Goal: Task Accomplishment & Management: Manage account settings

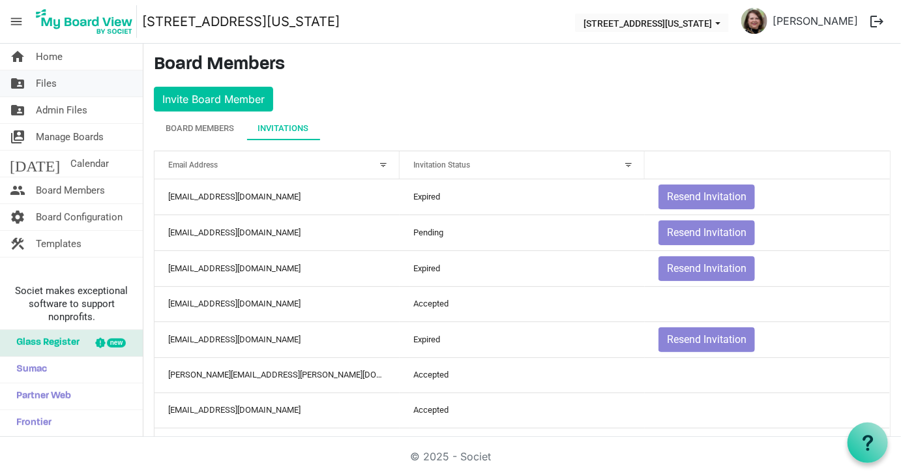
scroll to position [324, 0]
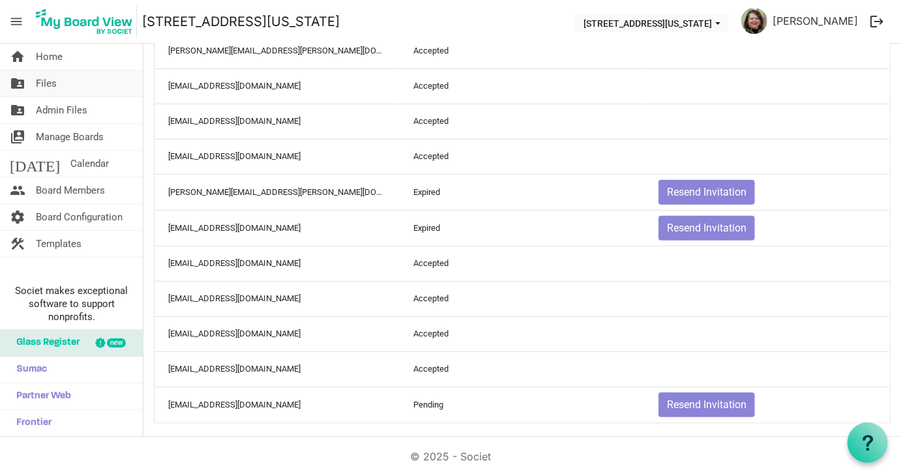
click at [48, 85] on span "Files" at bounding box center [46, 83] width 21 height 26
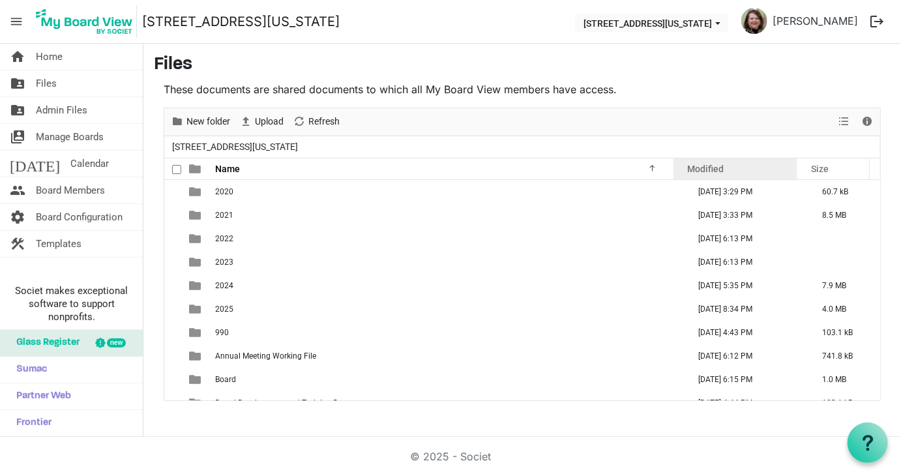
drag, startPoint x: 644, startPoint y: 208, endPoint x: 724, endPoint y: 166, distance: 90.4
click at [724, 166] on div "Name Modified Size filemanager_grid_header_table 2020 May 25, 2025 3:29 PM 60.7…" at bounding box center [522, 280] width 716 height 242
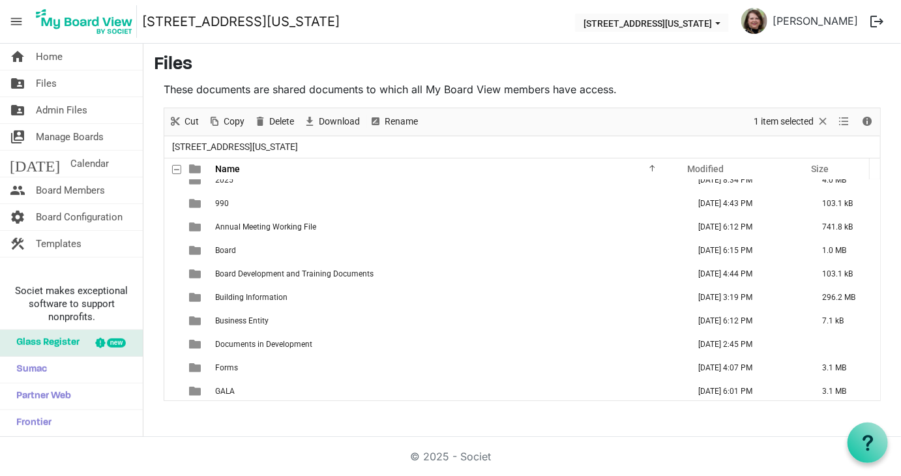
scroll to position [130, 0]
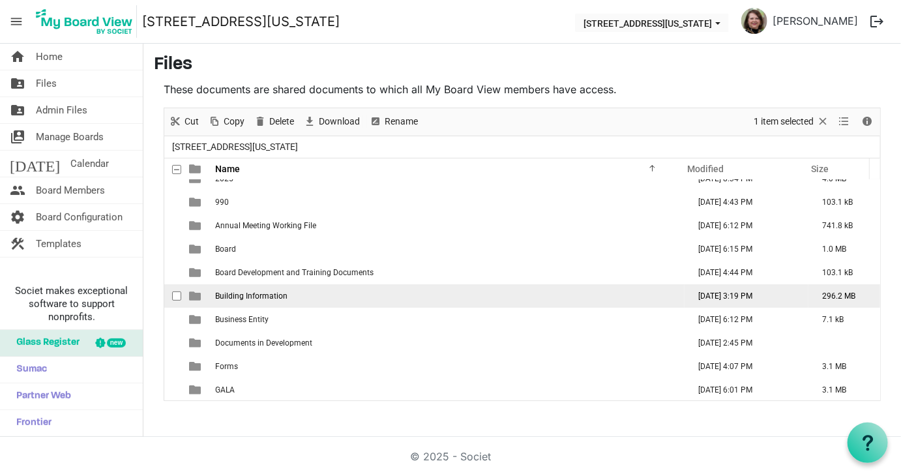
click at [305, 297] on td "Building Information" at bounding box center [448, 295] width 474 height 23
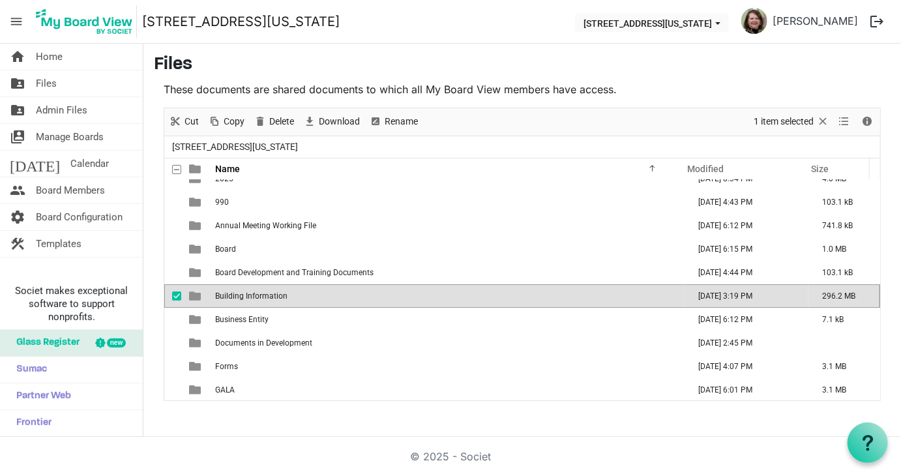
click at [305, 297] on td "Building Information" at bounding box center [448, 295] width 474 height 23
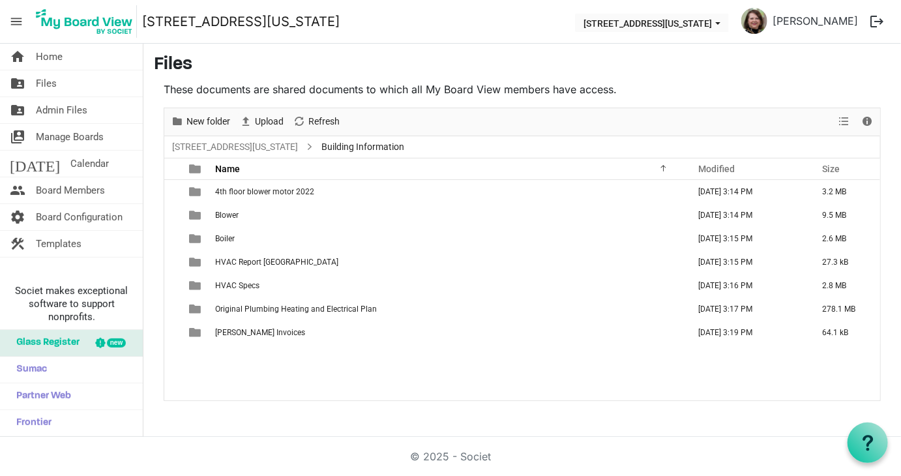
scroll to position [0, 0]
click at [45, 81] on span "Files" at bounding box center [46, 83] width 21 height 26
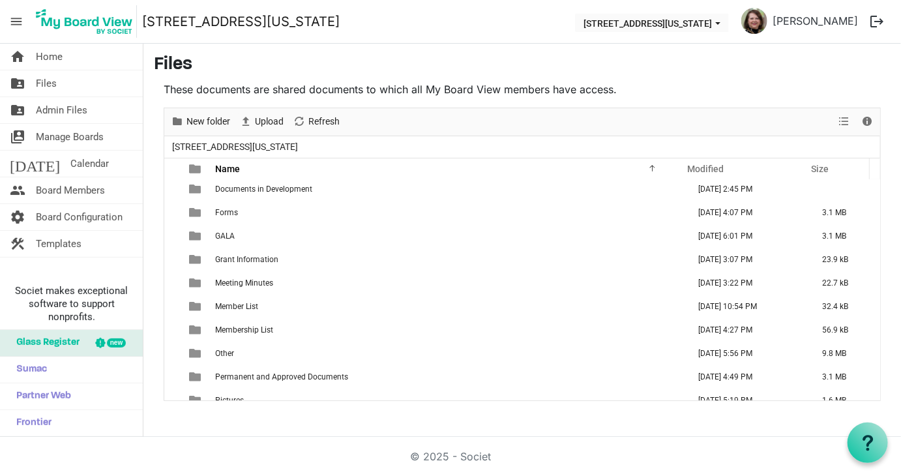
scroll to position [295, 0]
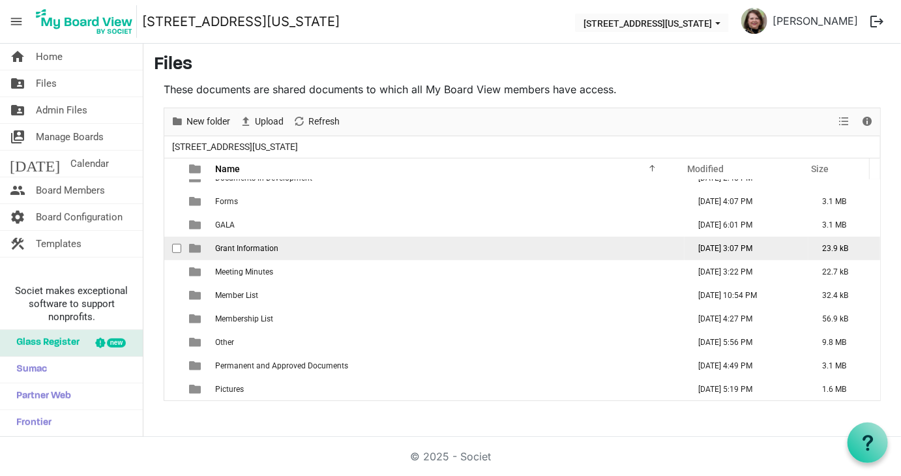
click at [383, 253] on td "Grant Information" at bounding box center [448, 248] width 474 height 23
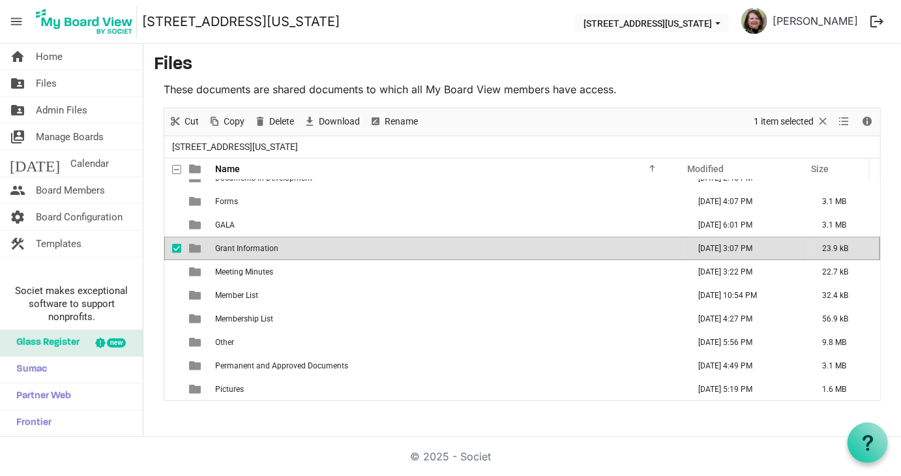
click at [383, 253] on td "Grant Information" at bounding box center [448, 248] width 474 height 23
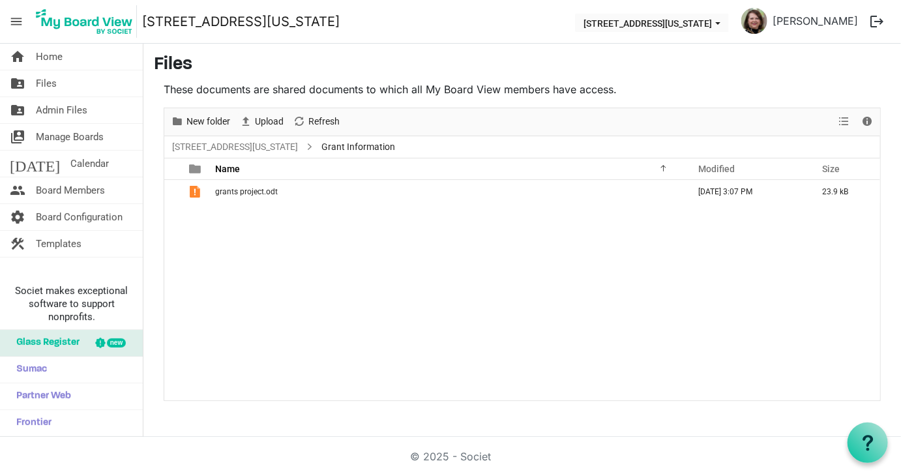
scroll to position [0, 0]
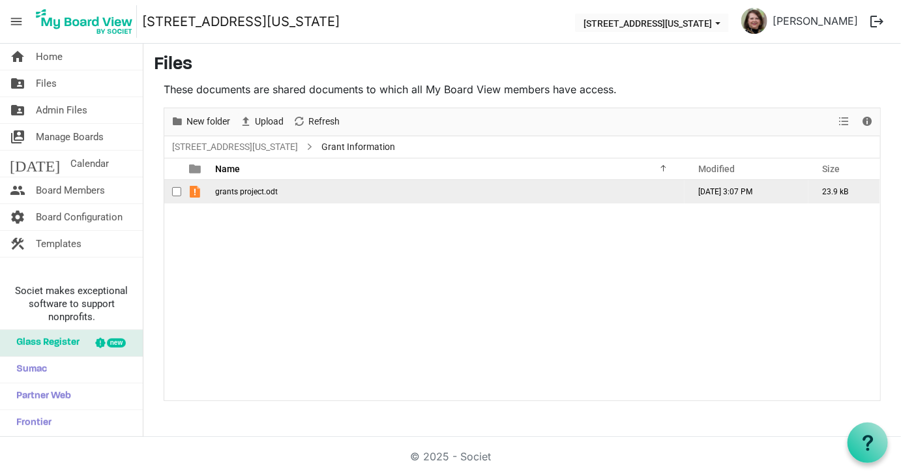
click at [227, 189] on span "grants project.odt" at bounding box center [246, 191] width 63 height 9
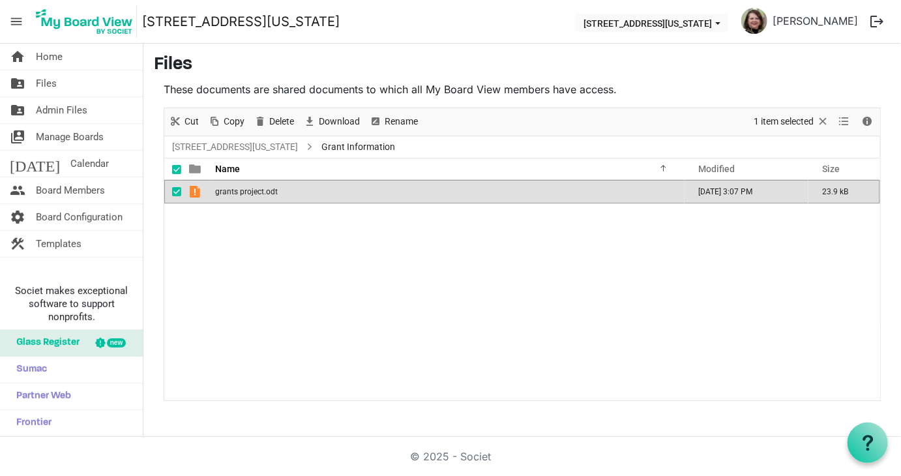
click at [227, 189] on span "grants project.odt" at bounding box center [246, 191] width 63 height 9
click at [42, 79] on span "Files" at bounding box center [46, 83] width 21 height 26
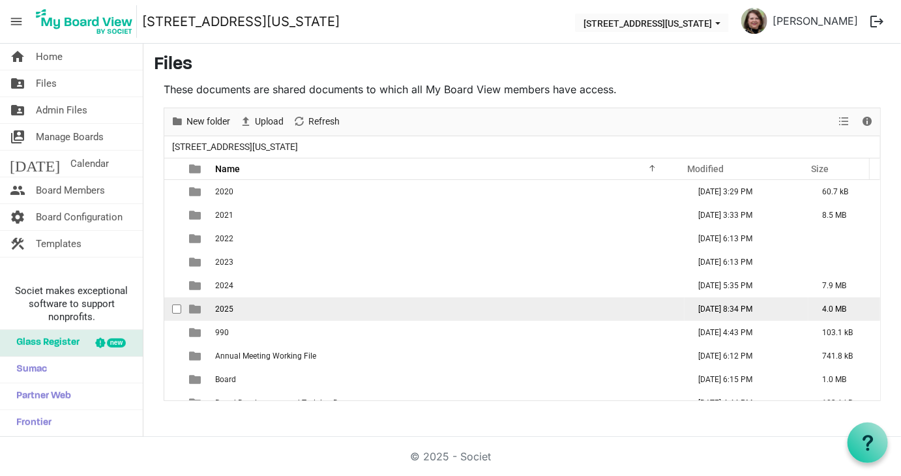
click at [399, 309] on td "2025" at bounding box center [448, 308] width 474 height 23
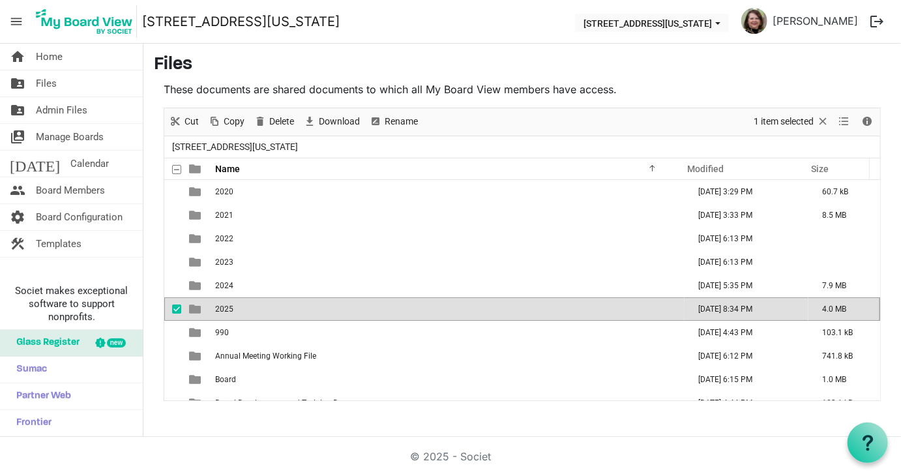
click at [399, 309] on td "2025" at bounding box center [448, 308] width 474 height 23
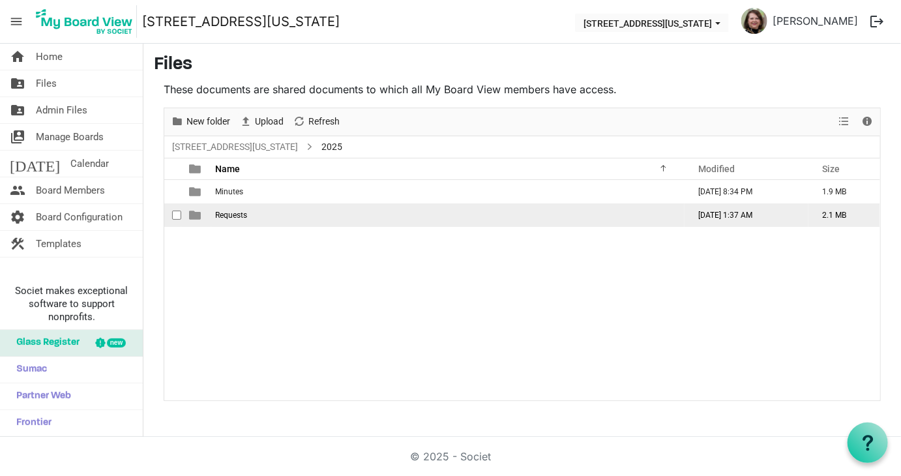
click at [231, 209] on td "Requests" at bounding box center [448, 215] width 474 height 23
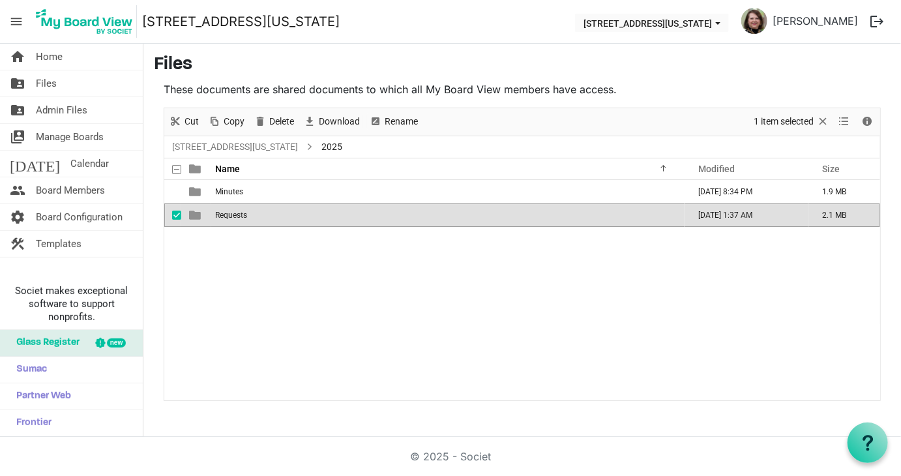
click at [231, 209] on td "Requests" at bounding box center [448, 215] width 474 height 23
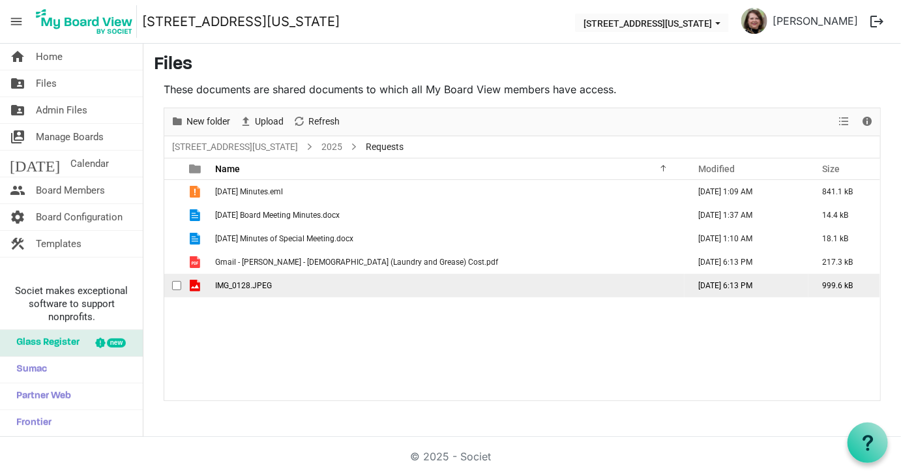
click at [245, 288] on span "IMG_0128.JPEG" at bounding box center [243, 285] width 57 height 9
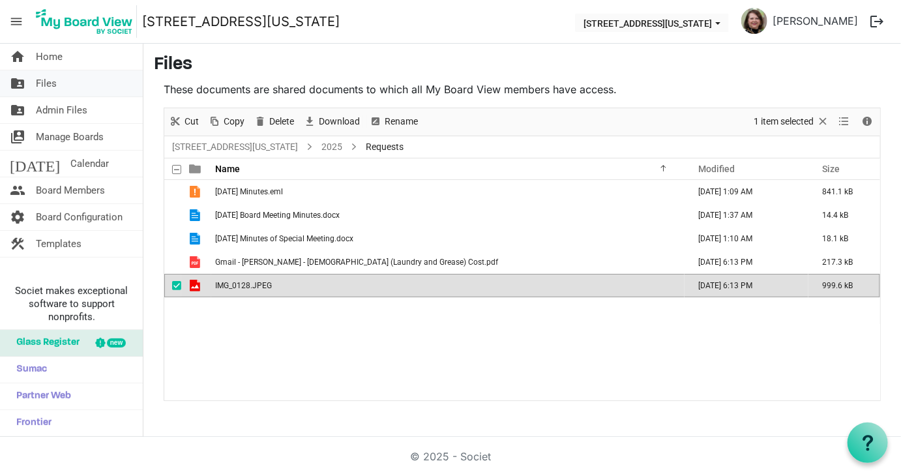
click at [44, 80] on span "Files" at bounding box center [46, 83] width 21 height 26
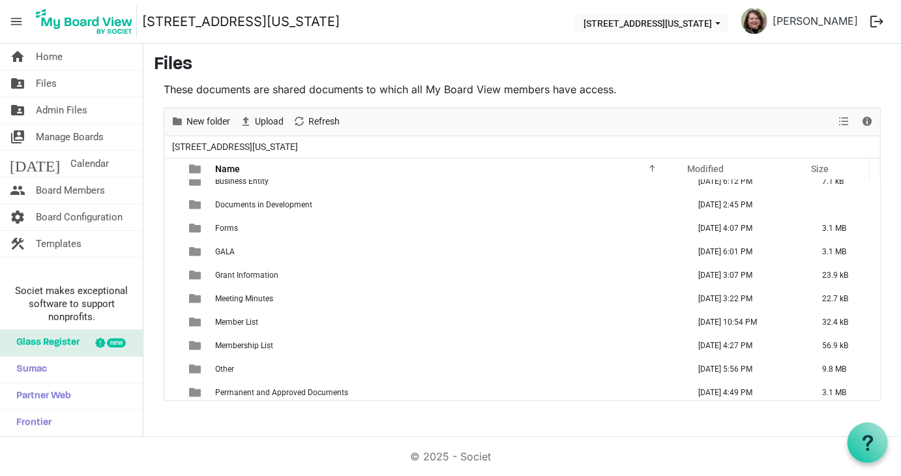
scroll to position [295, 0]
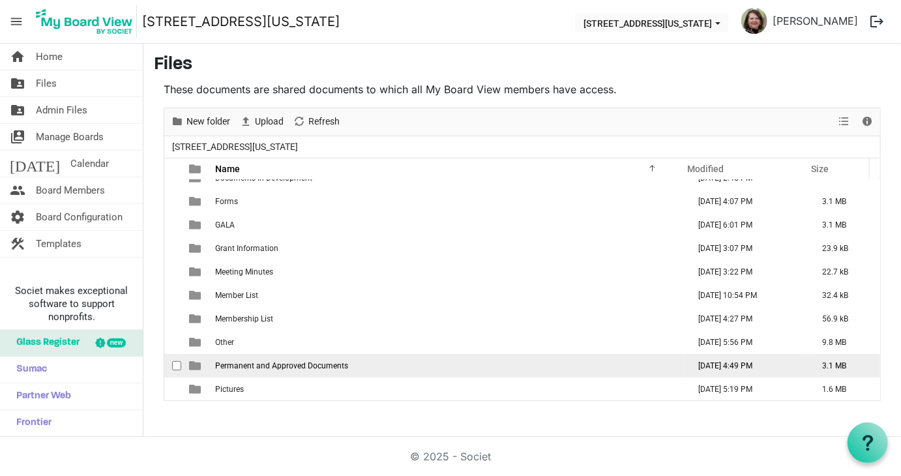
click at [368, 361] on td "Permanent and Approved Documents" at bounding box center [448, 365] width 474 height 23
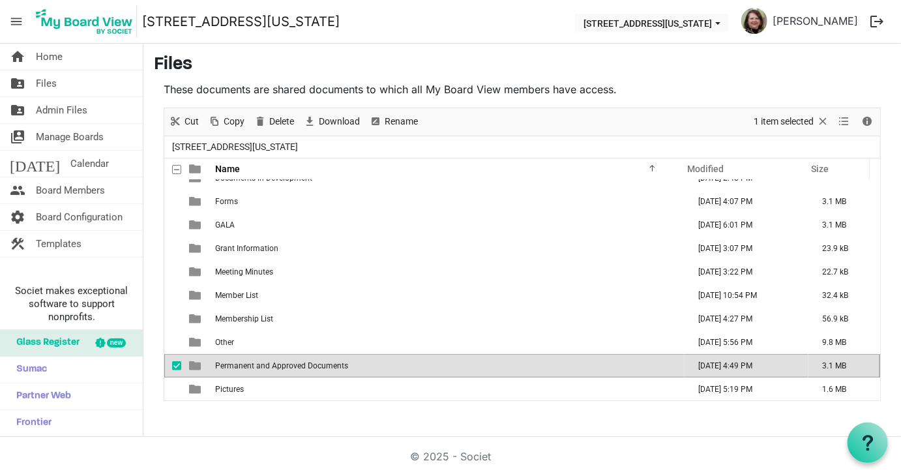
click at [368, 361] on td "Permanent and Approved Documents" at bounding box center [448, 365] width 474 height 23
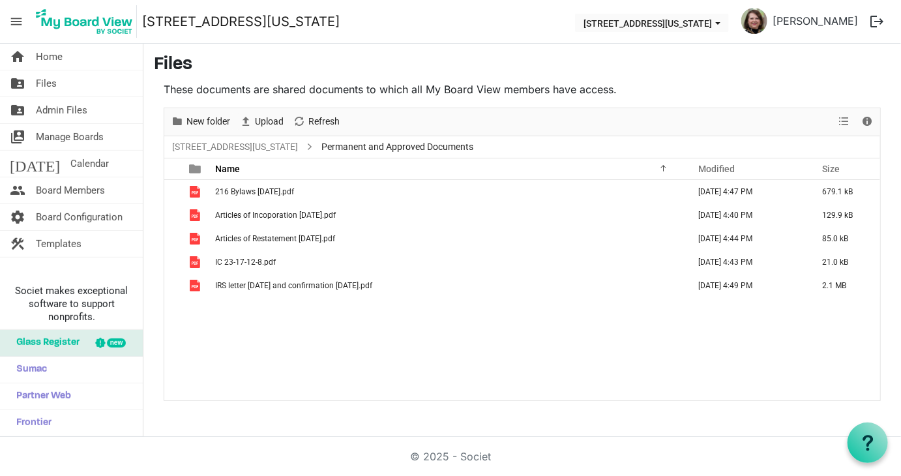
scroll to position [0, 0]
click at [42, 82] on span "Files" at bounding box center [46, 83] width 21 height 26
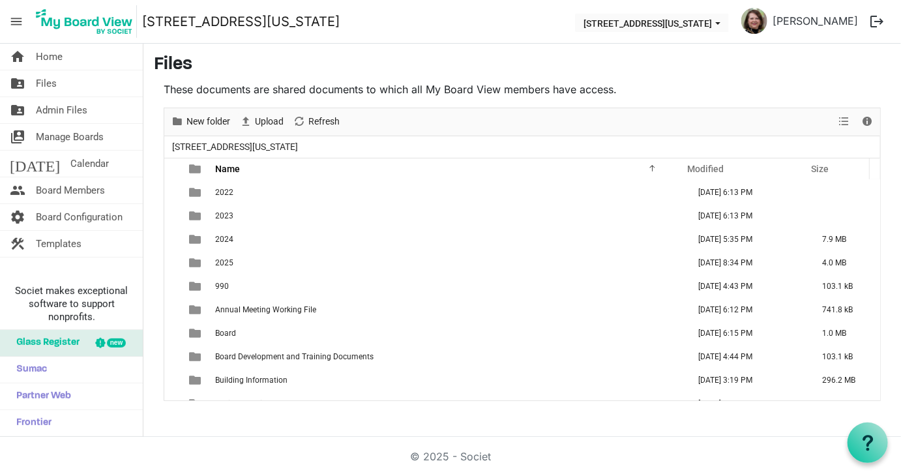
scroll to position [76, 0]
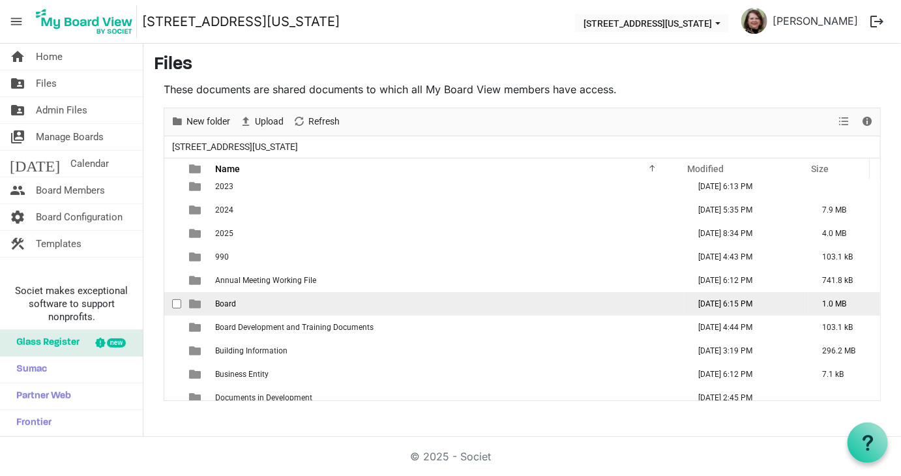
click at [309, 310] on td "Board" at bounding box center [448, 303] width 474 height 23
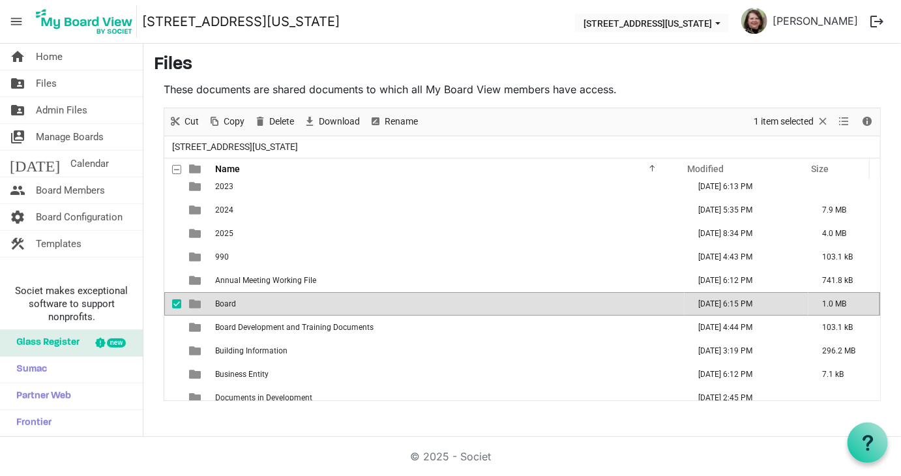
click at [309, 310] on td "Board" at bounding box center [448, 303] width 474 height 23
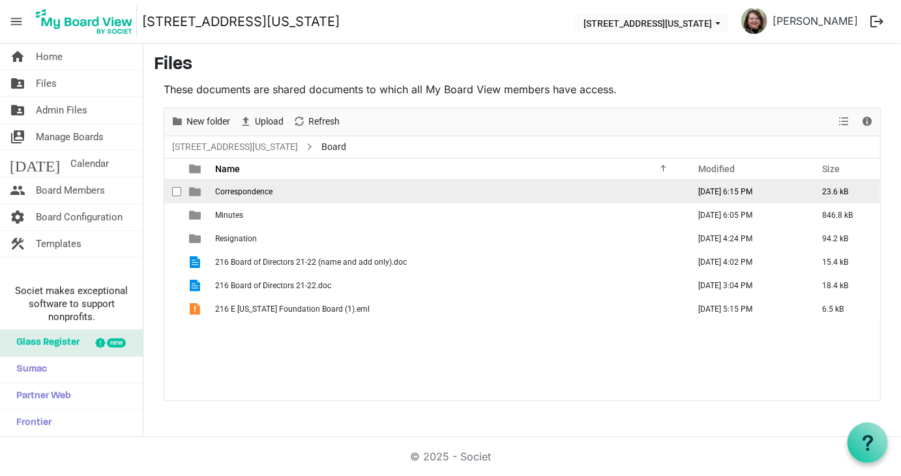
click at [231, 187] on span "Correspondence" at bounding box center [243, 191] width 57 height 9
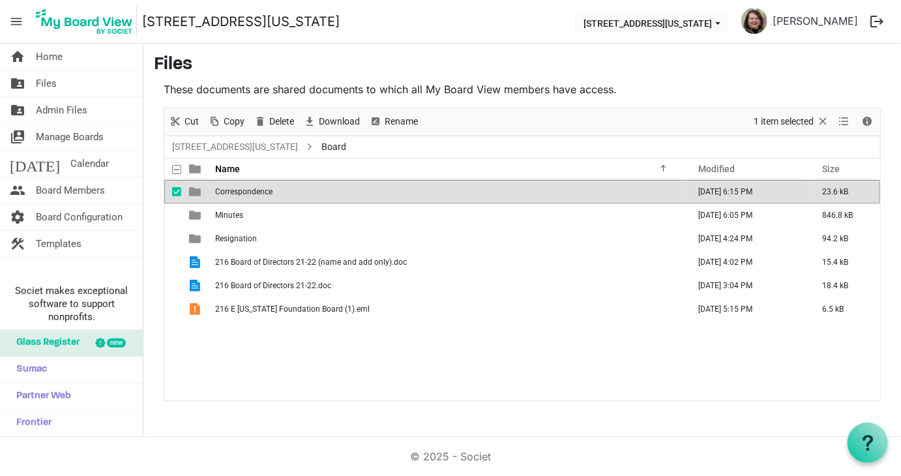
click at [231, 187] on span "Correspondence" at bounding box center [243, 191] width 57 height 9
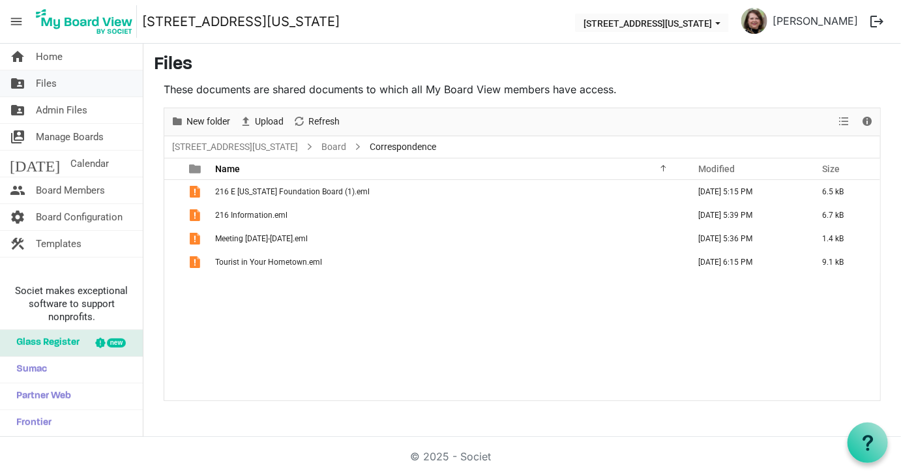
click at [46, 84] on span "Files" at bounding box center [46, 83] width 21 height 26
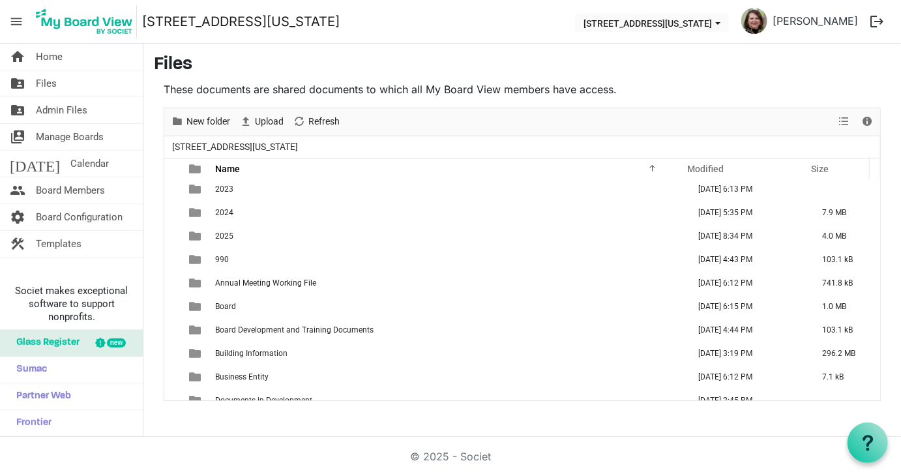
scroll to position [61, 0]
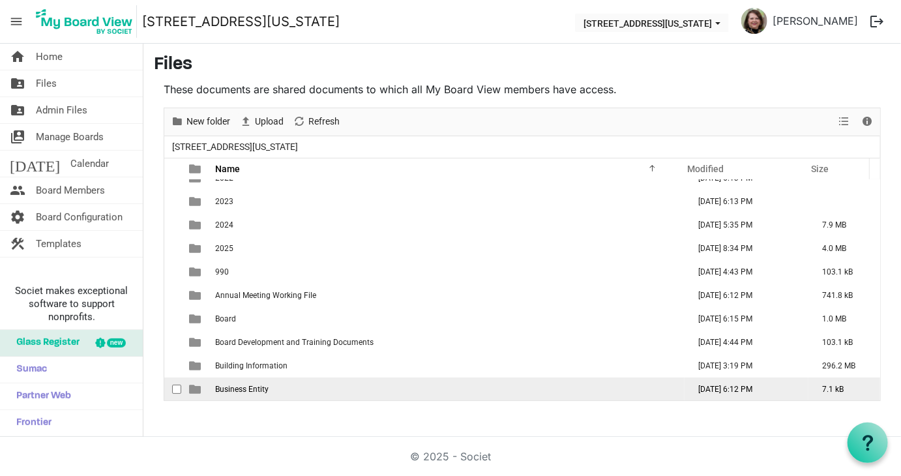
click at [267, 388] on span "Business Entity" at bounding box center [241, 389] width 53 height 9
click at [267, 388] on span "Business Entity" at bounding box center [241, 388] width 53 height 9
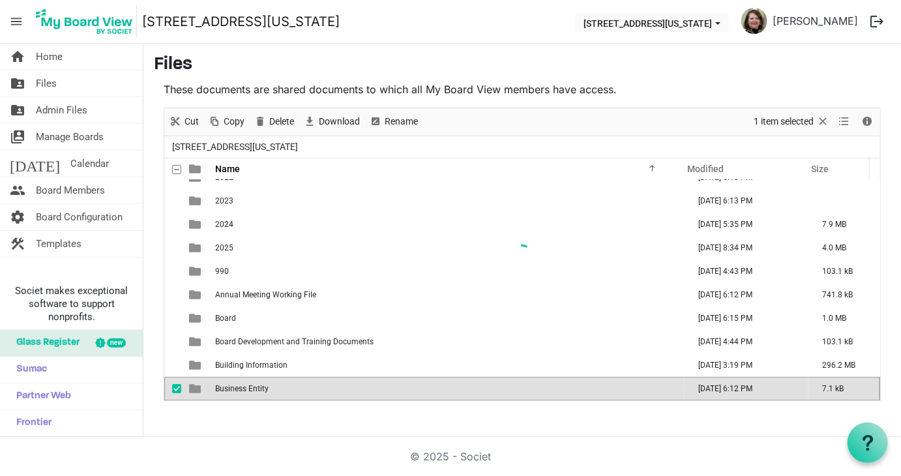
scroll to position [0, 0]
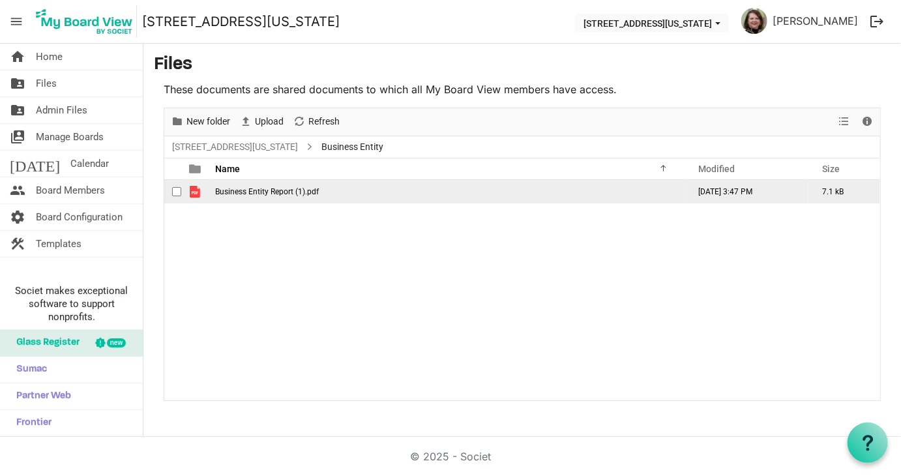
click at [236, 193] on span "Business Entity Report (1).pdf" at bounding box center [267, 191] width 104 height 9
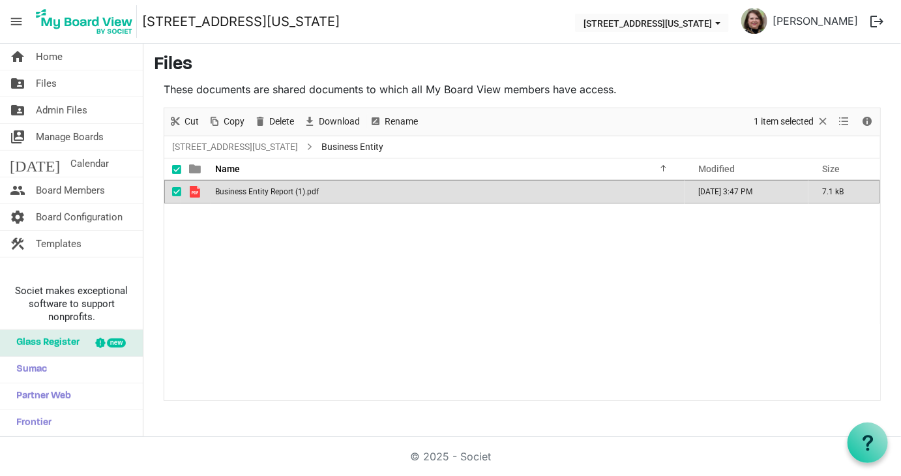
click at [236, 193] on span "Business Entity Report (1).pdf" at bounding box center [267, 191] width 104 height 9
click at [47, 83] on span "Files" at bounding box center [46, 83] width 21 height 26
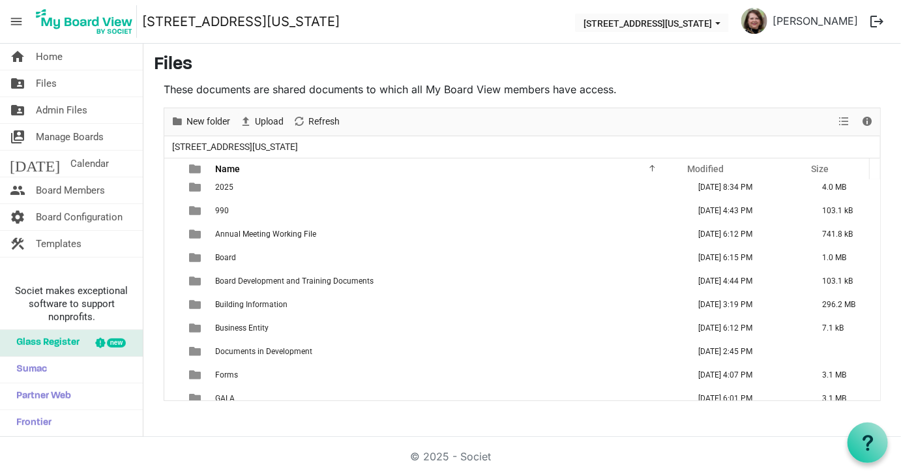
scroll to position [125, 0]
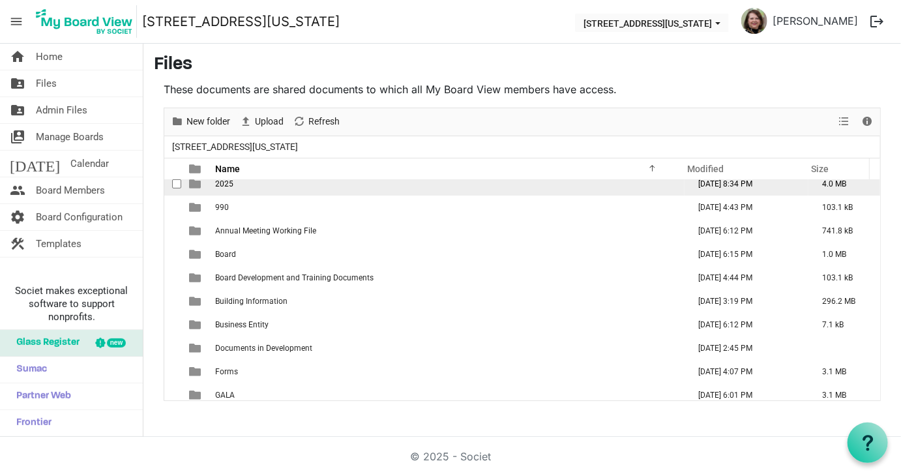
click at [221, 185] on span "2025" at bounding box center [224, 183] width 18 height 9
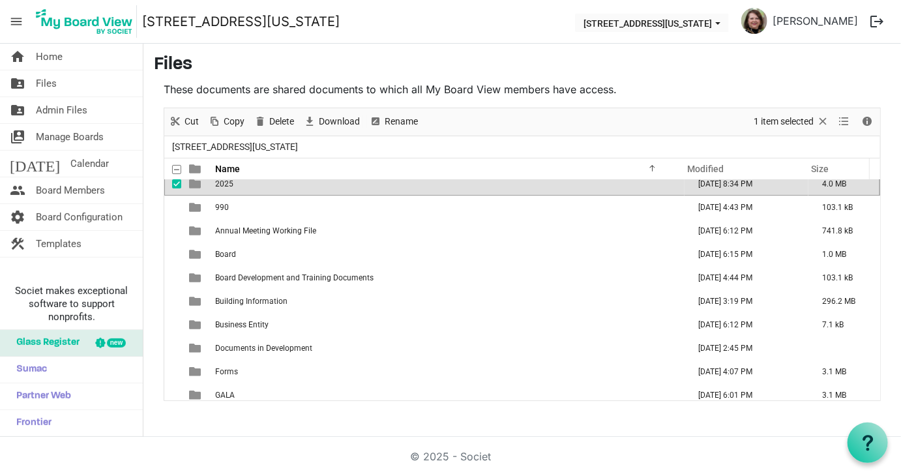
scroll to position [117, 0]
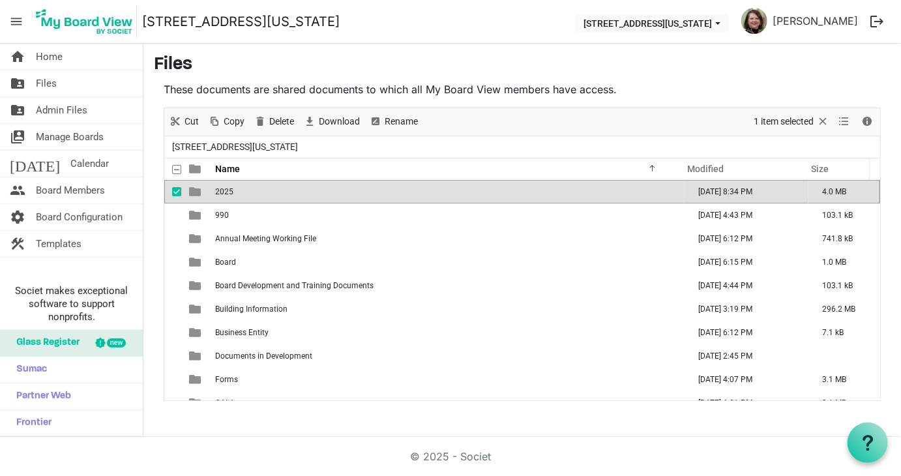
click at [221, 185] on td "2025" at bounding box center [448, 191] width 474 height 23
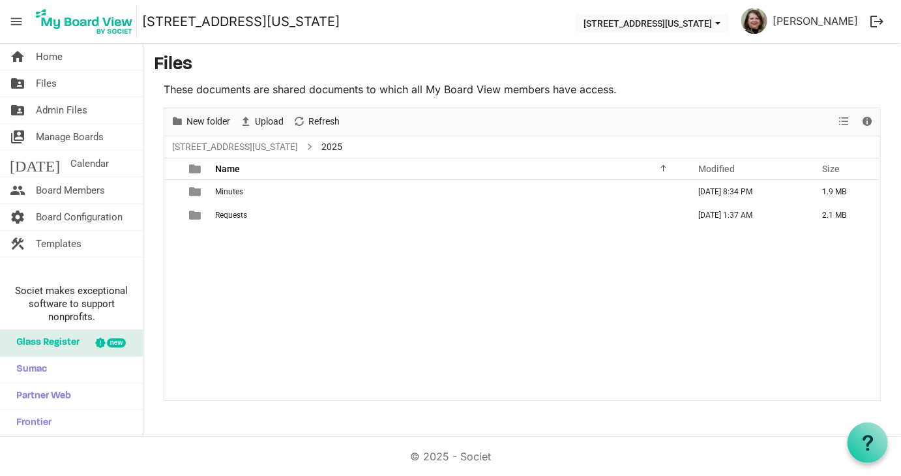
scroll to position [0, 0]
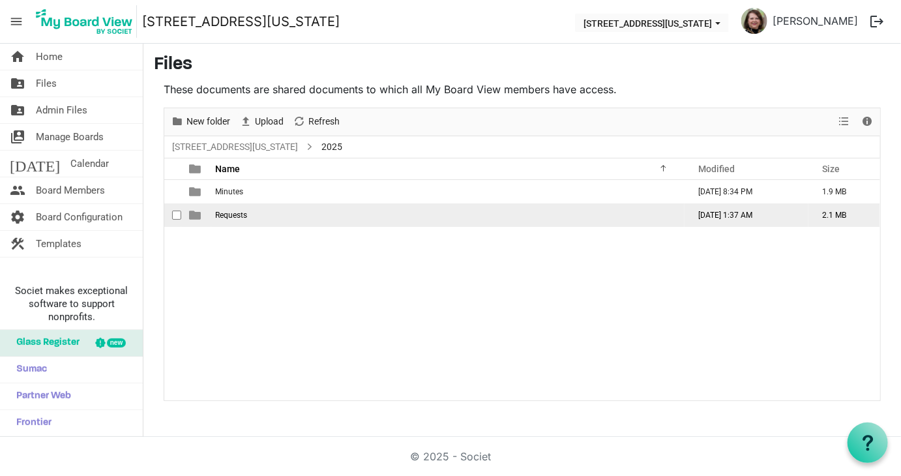
click at [229, 215] on span "Requests" at bounding box center [231, 215] width 32 height 9
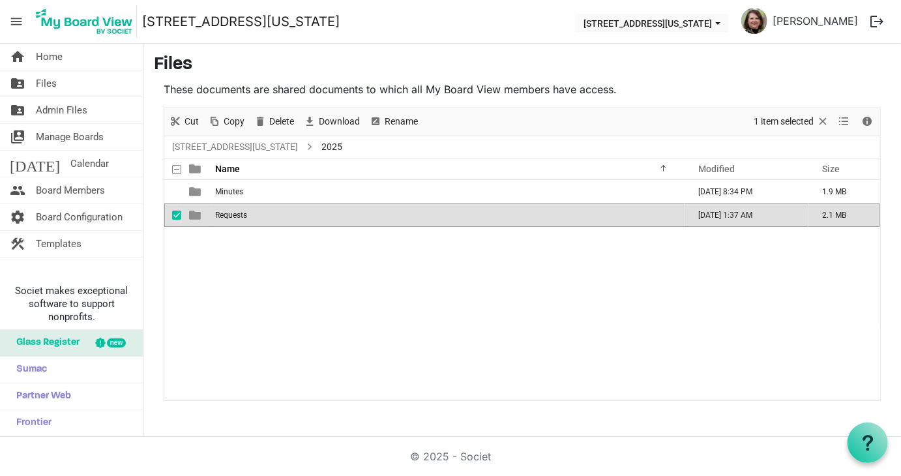
click at [229, 215] on span "Requests" at bounding box center [231, 215] width 32 height 9
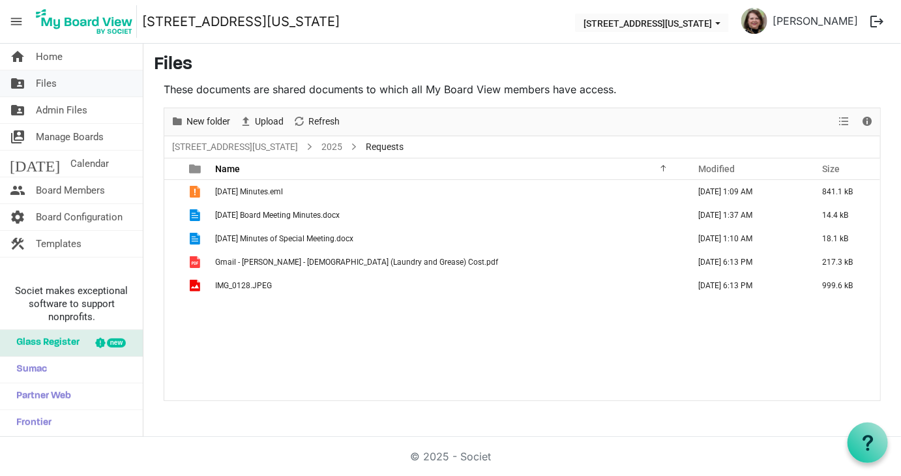
click at [51, 87] on span "Files" at bounding box center [46, 83] width 21 height 26
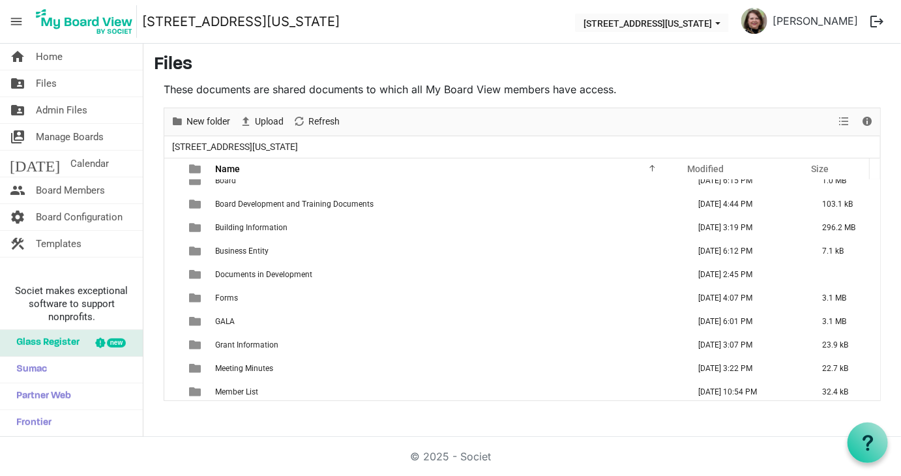
scroll to position [202, 0]
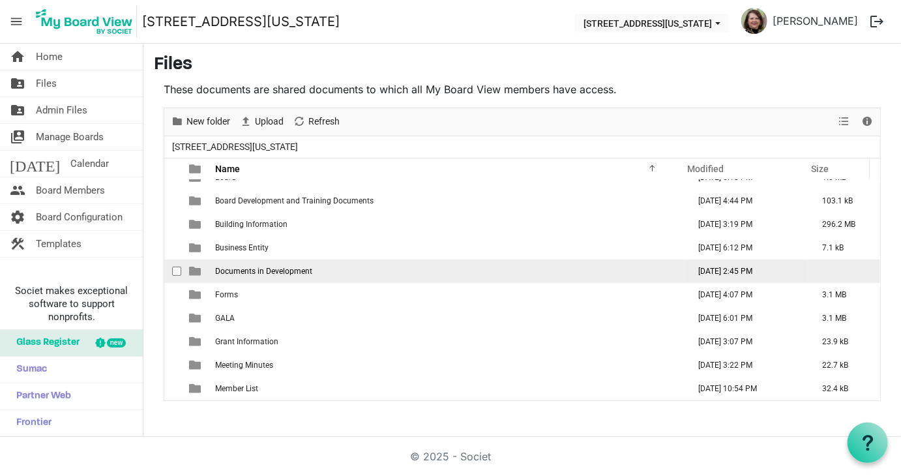
click at [344, 271] on td "Documents in Development" at bounding box center [448, 271] width 474 height 23
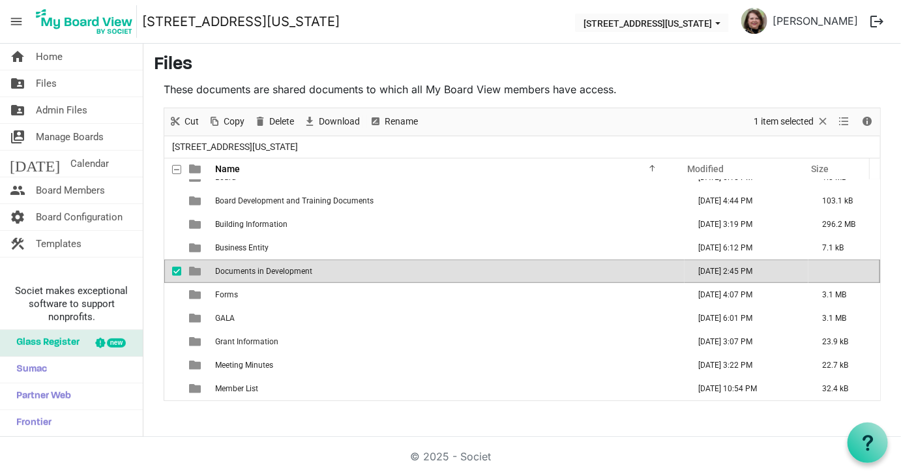
click at [344, 271] on td "Documents in Development" at bounding box center [448, 271] width 474 height 23
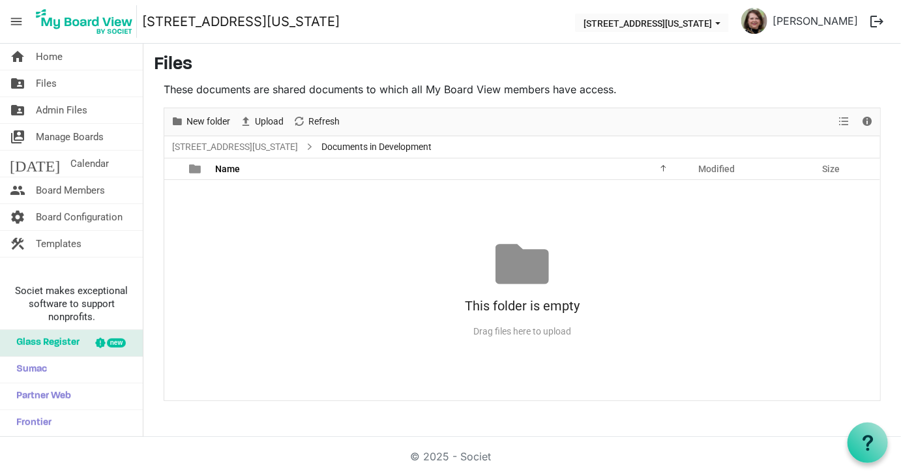
scroll to position [0, 0]
click at [50, 84] on span "Files" at bounding box center [46, 83] width 21 height 26
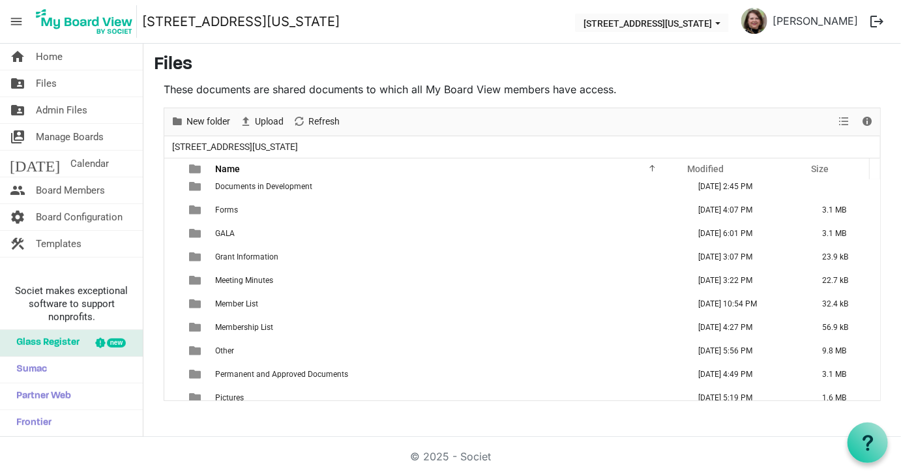
scroll to position [295, 0]
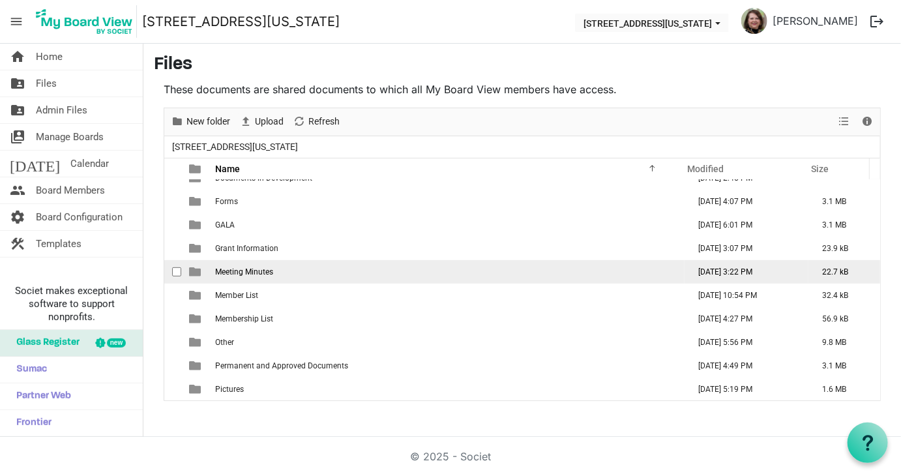
click at [250, 272] on span "Meeting Minutes" at bounding box center [244, 271] width 58 height 9
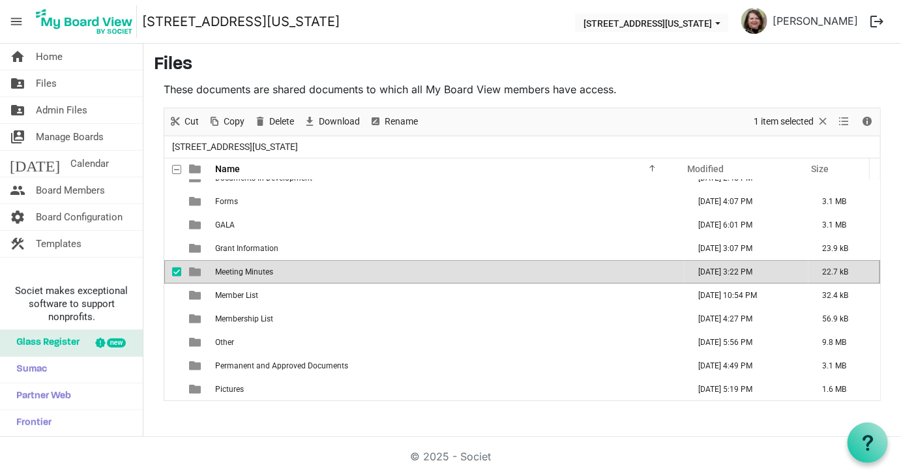
click at [250, 272] on span "Meeting Minutes" at bounding box center [244, 271] width 58 height 9
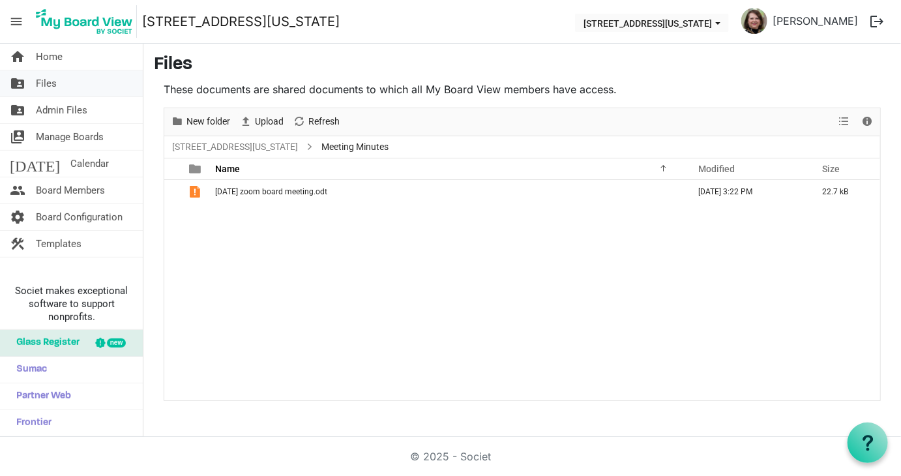
click at [45, 82] on span "Files" at bounding box center [46, 83] width 21 height 26
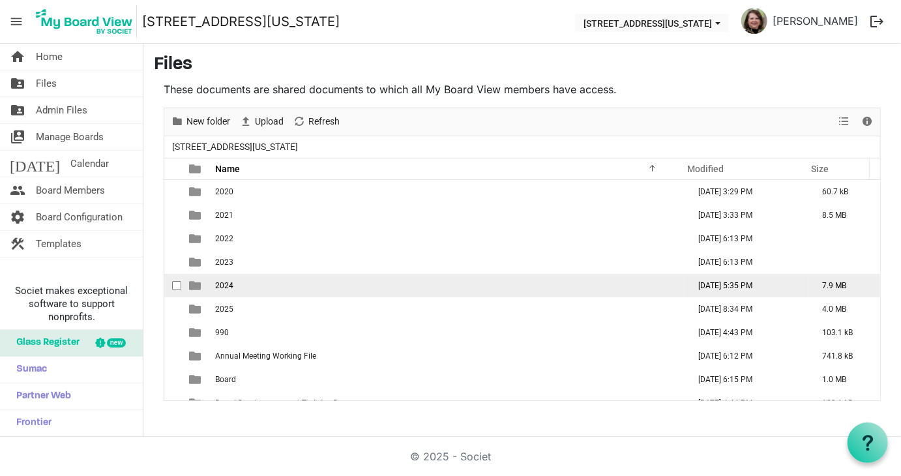
click at [230, 290] on td "2024" at bounding box center [448, 285] width 474 height 23
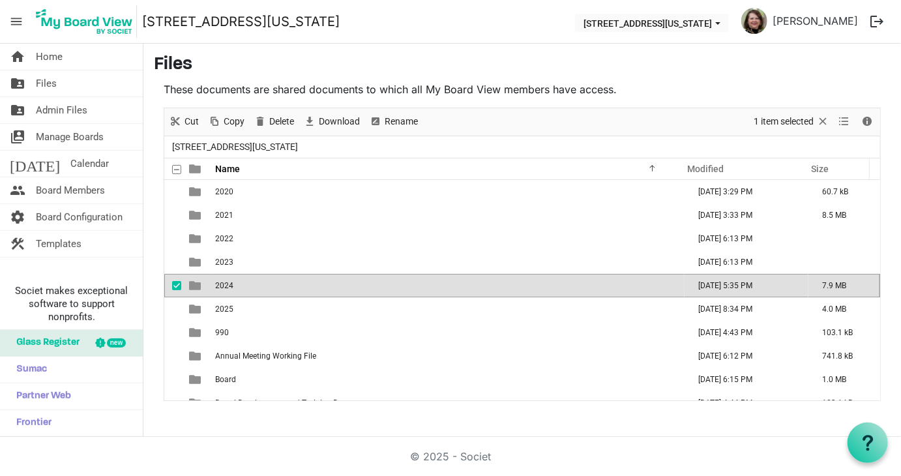
click at [230, 290] on td "2024" at bounding box center [448, 285] width 474 height 23
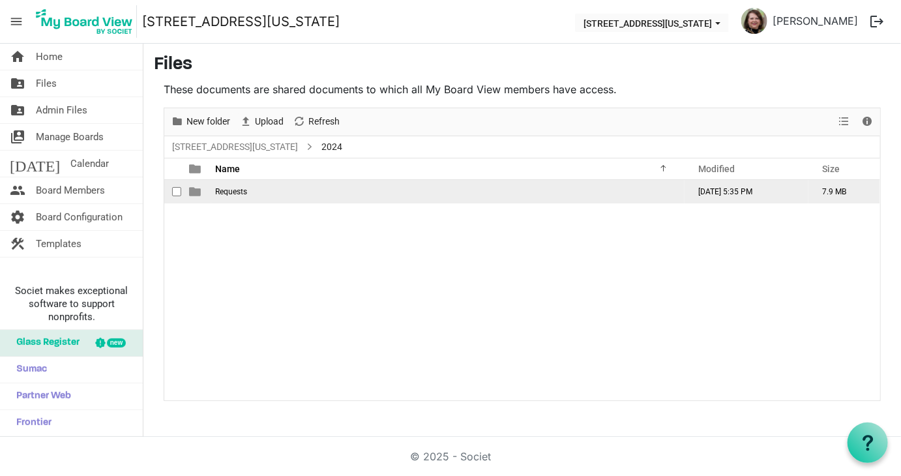
click at [212, 191] on td "Requests" at bounding box center [448, 191] width 474 height 23
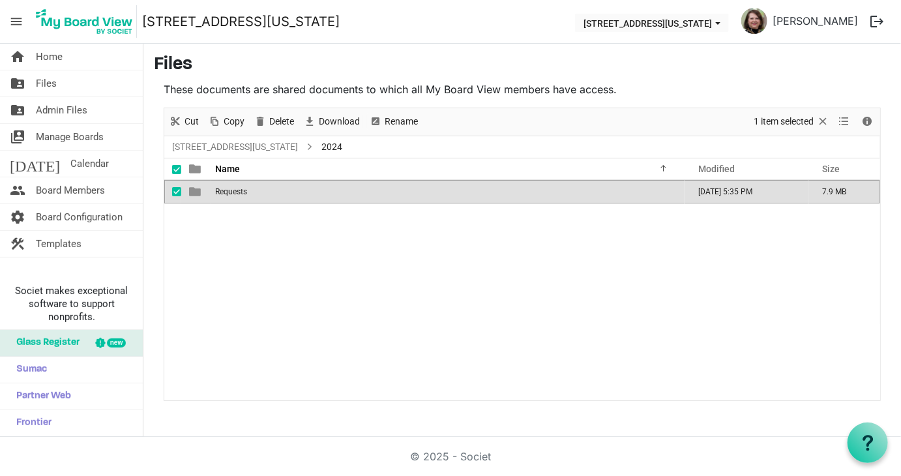
click at [212, 191] on td "Requests" at bounding box center [448, 191] width 474 height 23
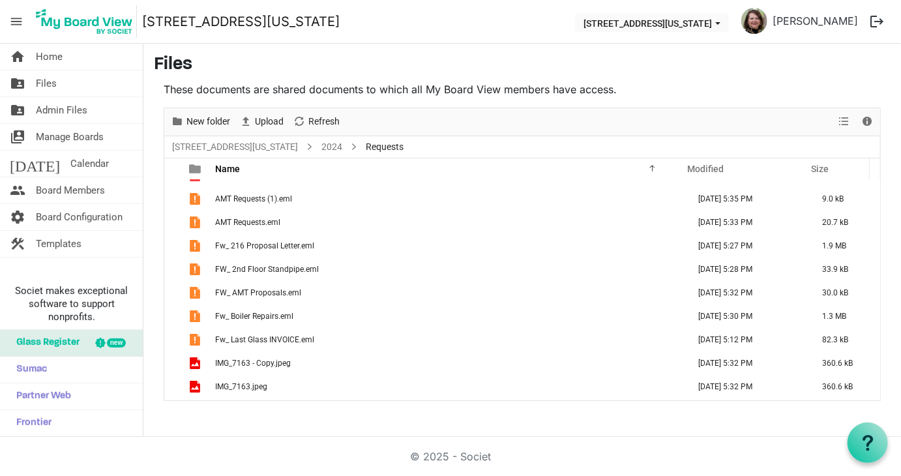
scroll to position [14, 0]
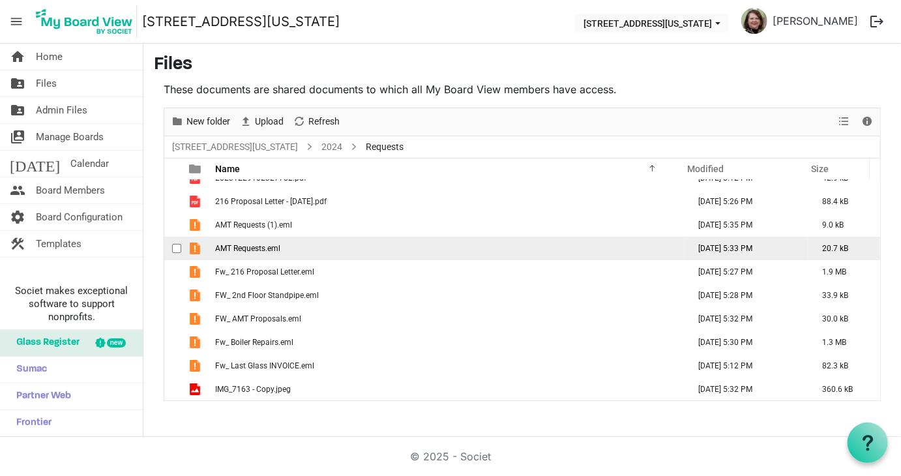
click at [241, 249] on span "AMT Requests.eml" at bounding box center [247, 248] width 65 height 9
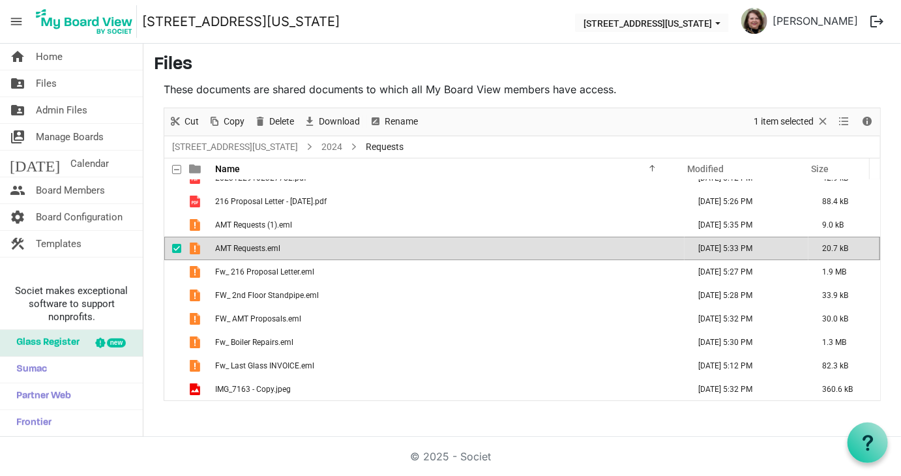
click at [241, 249] on span "AMT Requests.eml" at bounding box center [247, 248] width 65 height 9
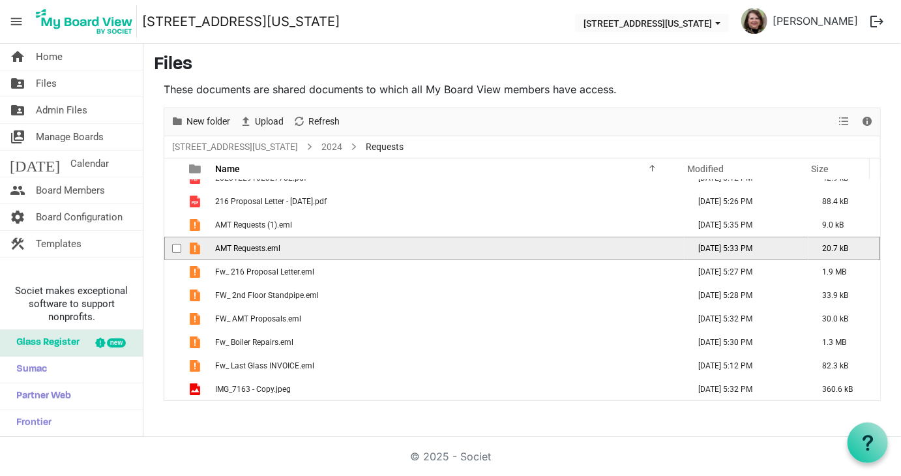
click at [237, 249] on span "AMT Requests.eml" at bounding box center [247, 248] width 65 height 9
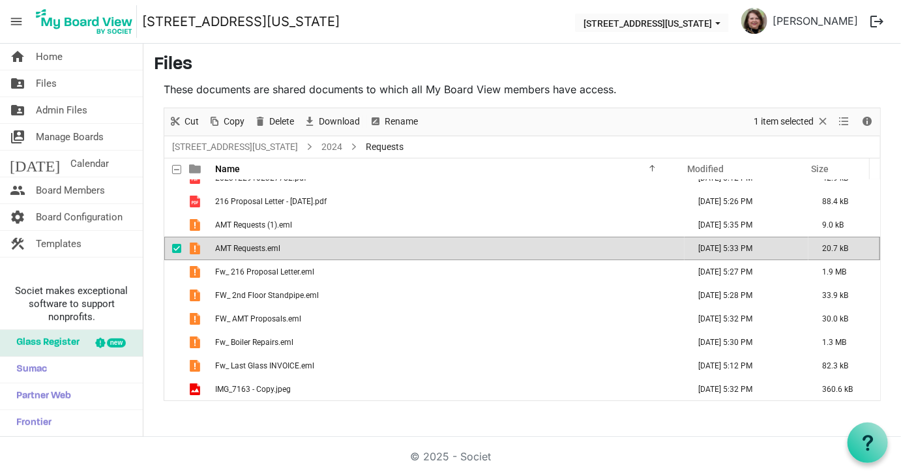
click at [237, 249] on span "AMT Requests.eml" at bounding box center [247, 248] width 65 height 9
click at [668, 76] on main "Files These documents are shared documents to which all My Board View members h…" at bounding box center [523, 228] width 758 height 368
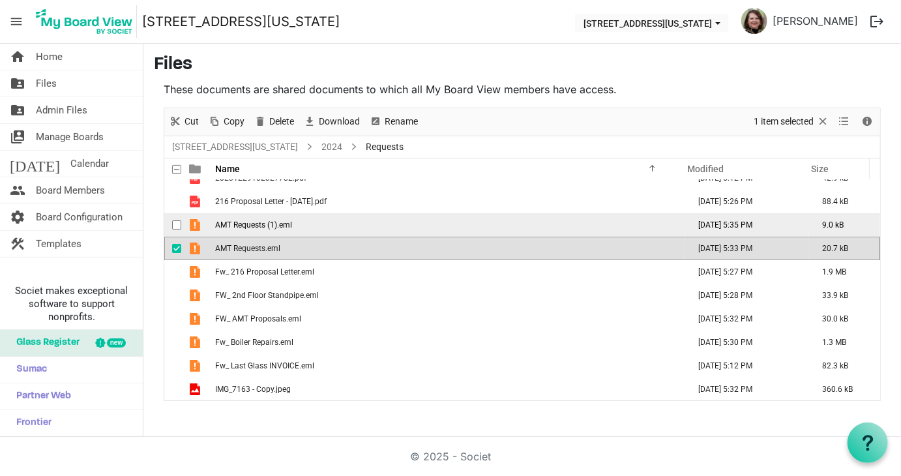
click at [237, 220] on span "AMT Requests (1).eml" at bounding box center [253, 224] width 77 height 9
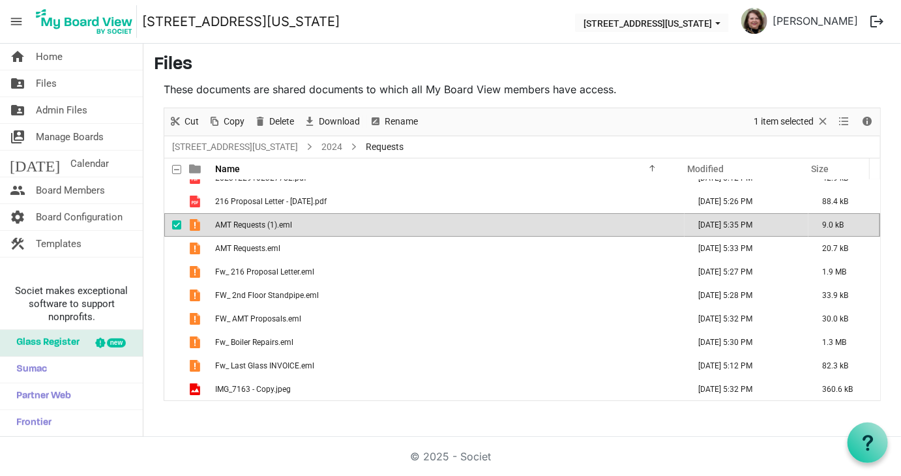
click at [237, 220] on span "AMT Requests (1).eml" at bounding box center [253, 224] width 77 height 9
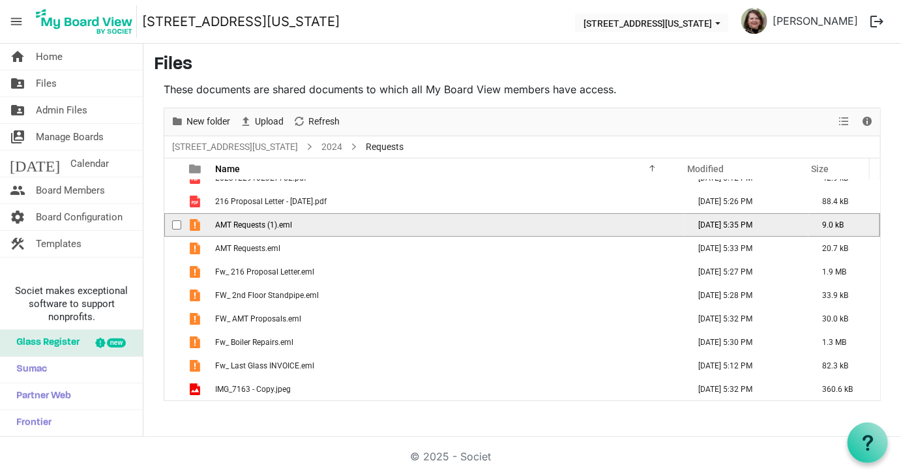
click at [237, 220] on span "AMT Requests (1).eml" at bounding box center [253, 224] width 77 height 9
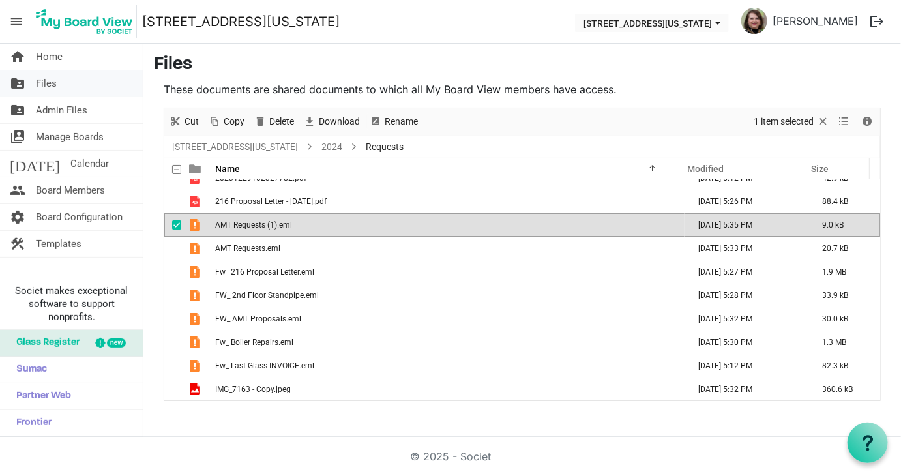
click at [47, 82] on span "Files" at bounding box center [46, 83] width 21 height 26
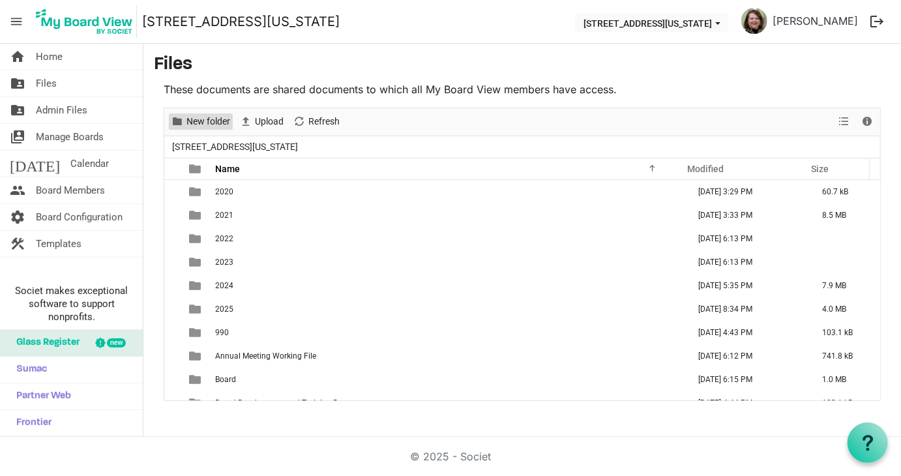
click at [198, 118] on span "New folder" at bounding box center [208, 121] width 46 height 16
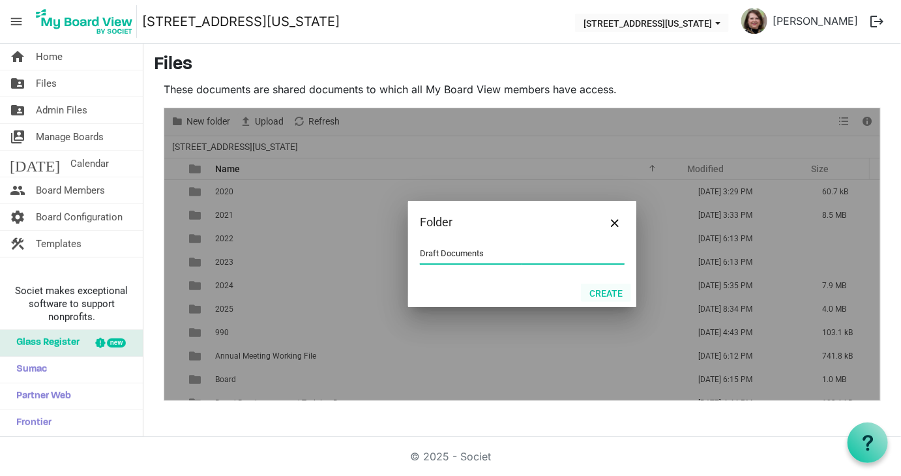
type input "Draft Documents"
click at [612, 290] on button "Create" at bounding box center [606, 293] width 50 height 18
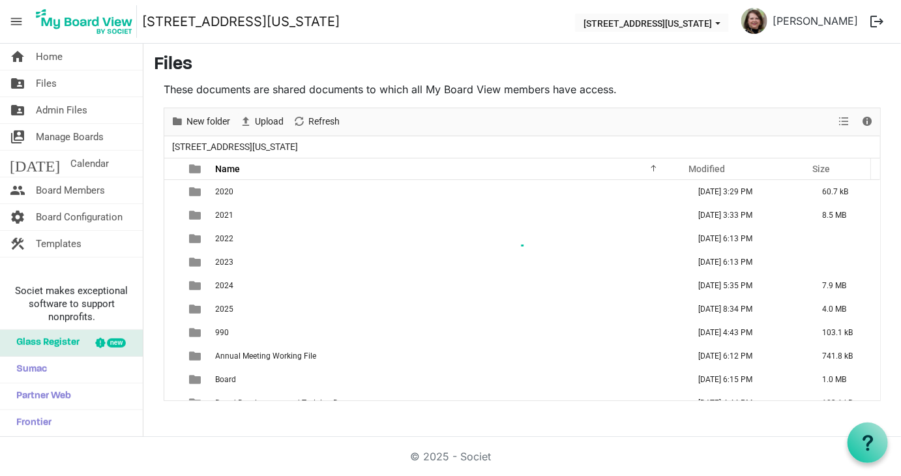
scroll to position [204, 0]
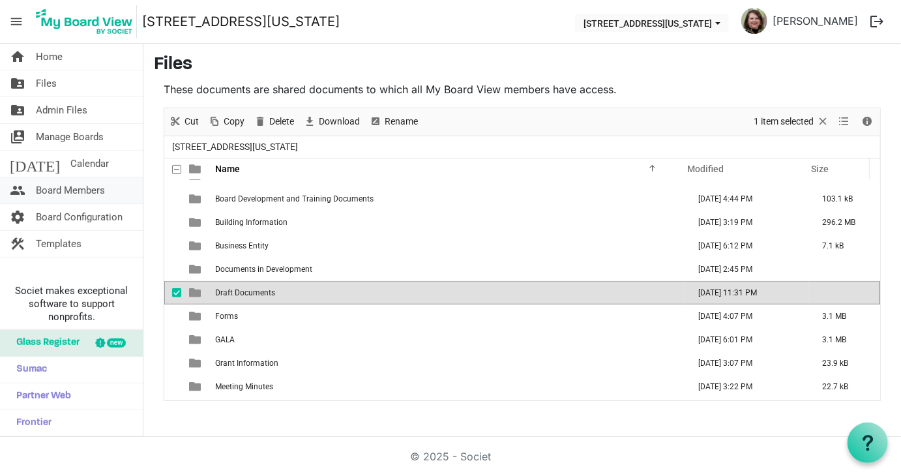
click at [70, 189] on span "Board Members" at bounding box center [70, 190] width 69 height 26
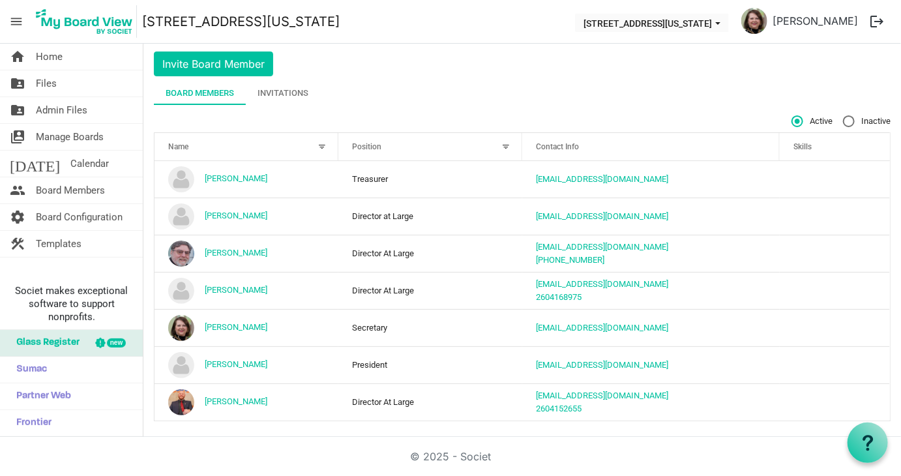
scroll to position [38, 0]
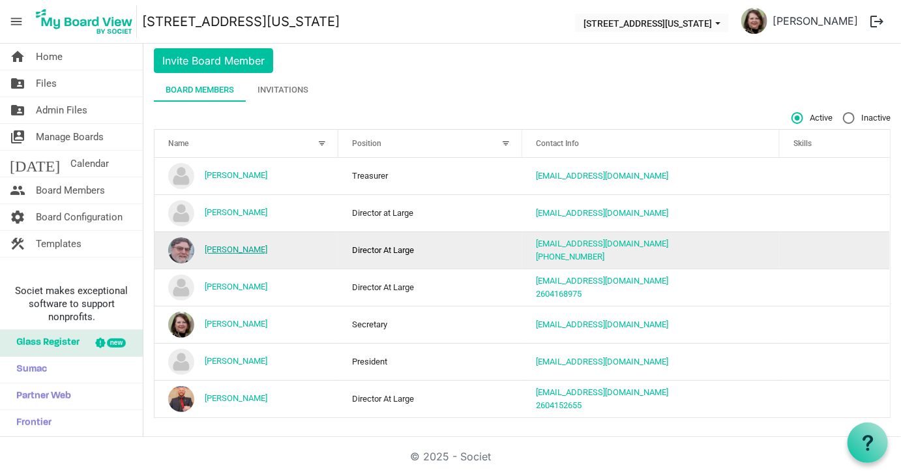
click at [226, 247] on link "[PERSON_NAME]" at bounding box center [236, 250] width 63 height 10
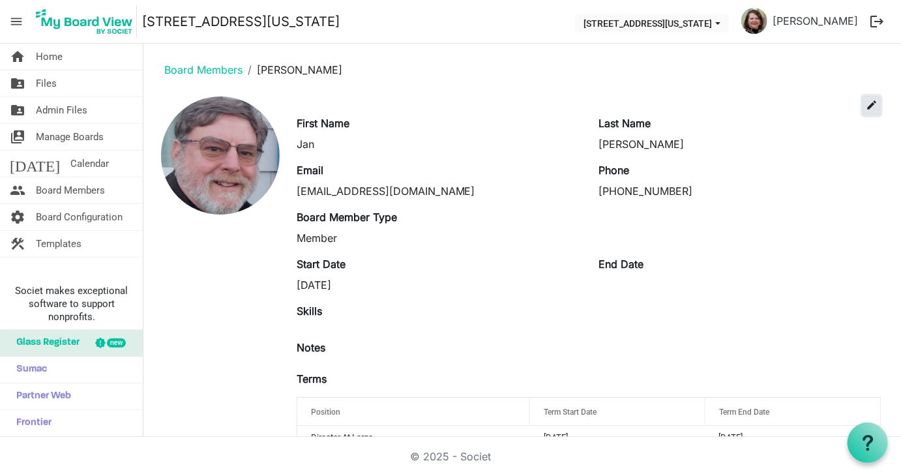
click at [866, 104] on span "edit" at bounding box center [872, 105] width 12 height 12
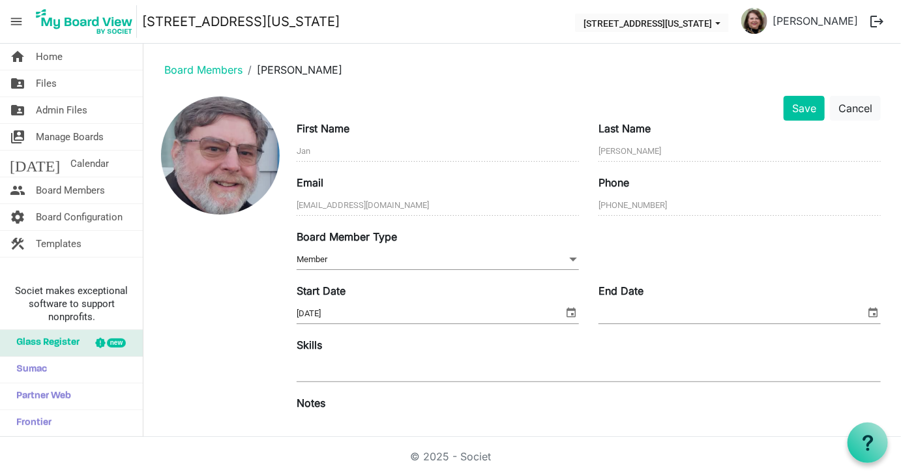
click at [567, 262] on span at bounding box center [573, 259] width 12 height 14
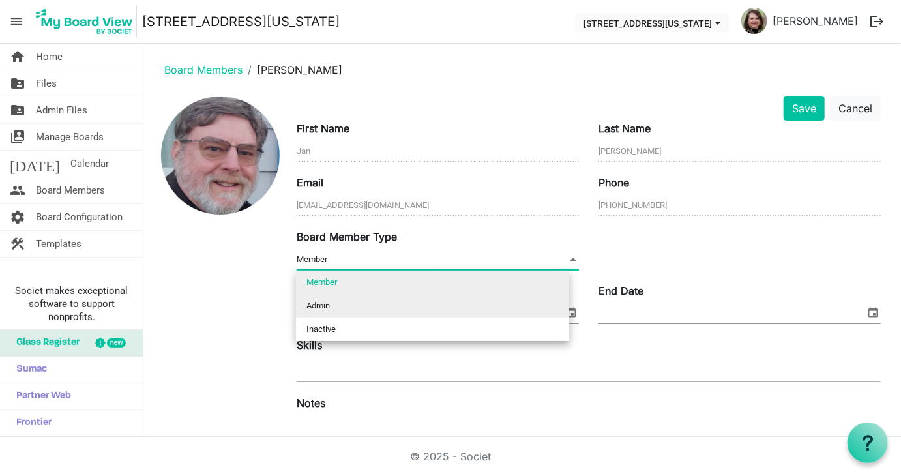
click at [356, 304] on li "Admin" at bounding box center [432, 305] width 273 height 23
type input "Admin"
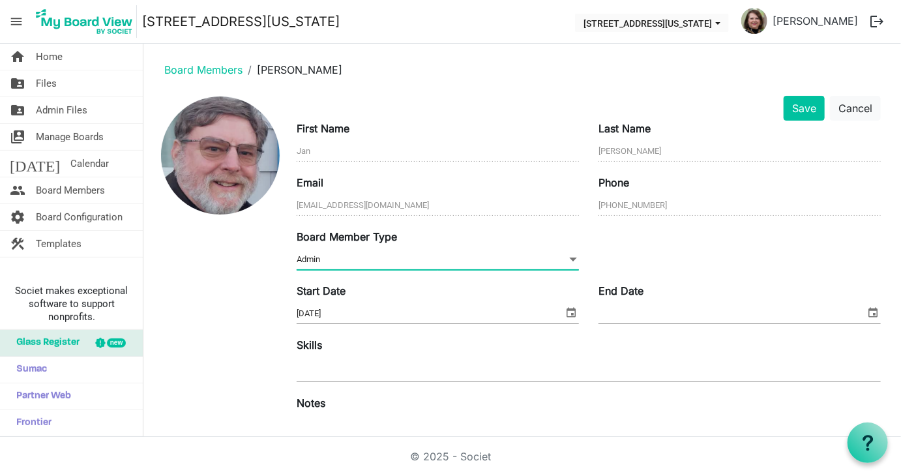
click at [567, 261] on span at bounding box center [573, 259] width 12 height 14
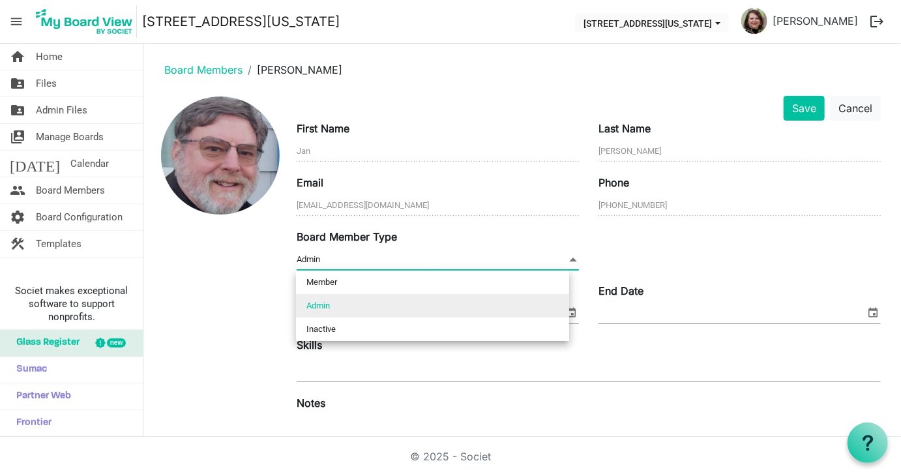
click at [470, 316] on li "Admin" at bounding box center [432, 305] width 273 height 23
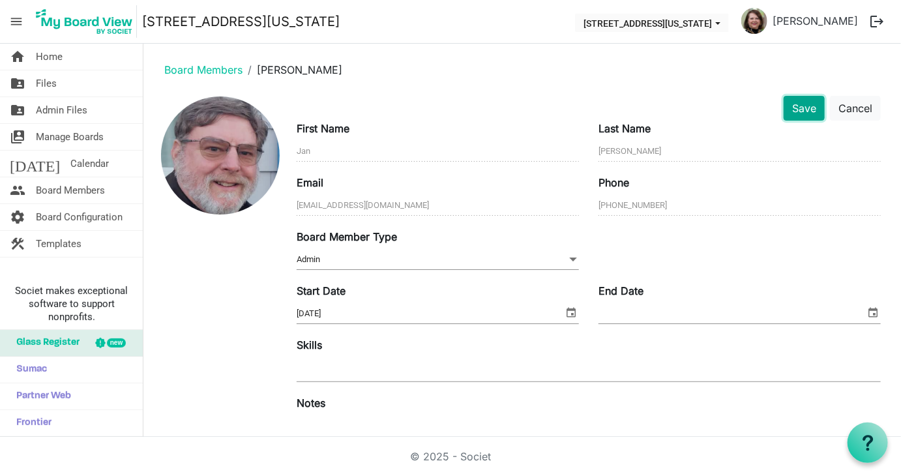
click at [787, 103] on button "Save" at bounding box center [804, 108] width 41 height 25
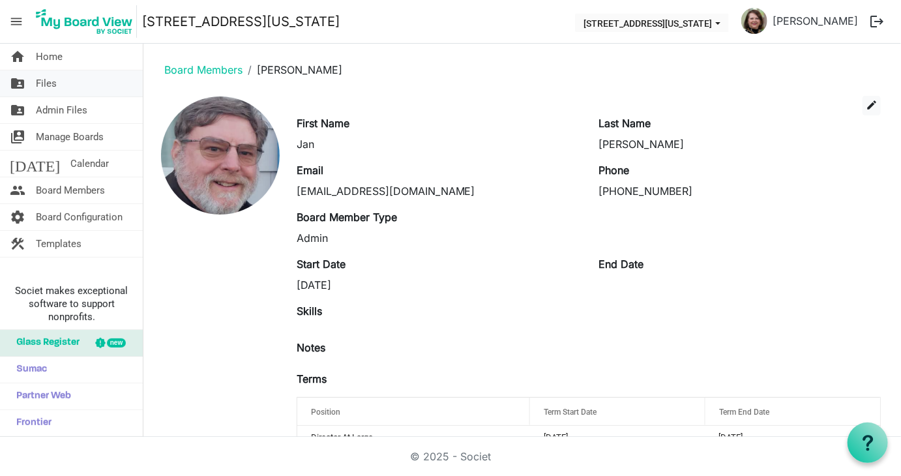
click at [44, 82] on span "Files" at bounding box center [46, 83] width 21 height 26
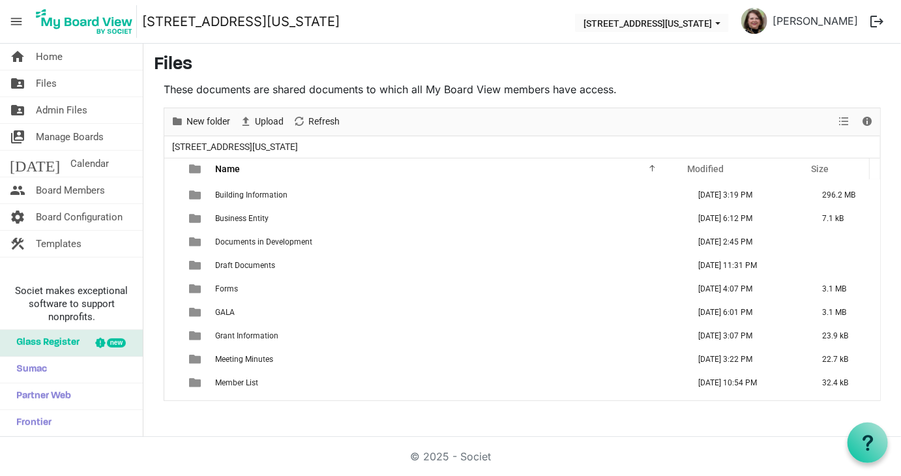
scroll to position [241, 0]
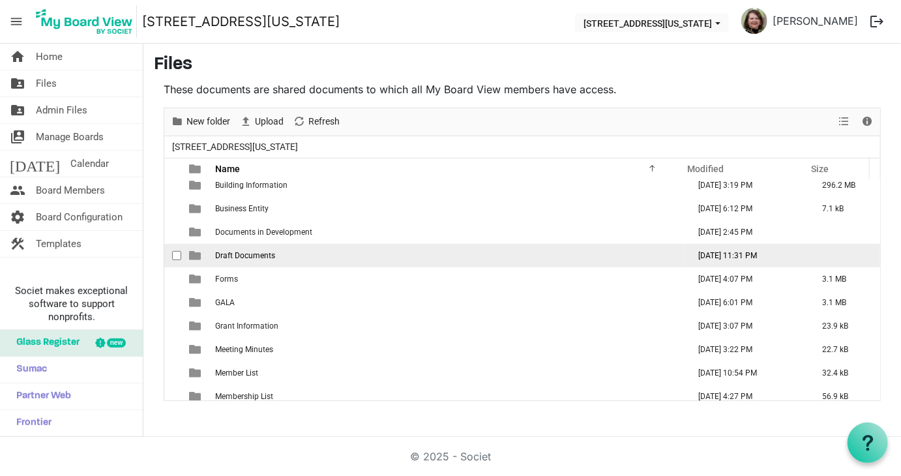
click at [237, 252] on span "Draft Documents" at bounding box center [245, 255] width 60 height 9
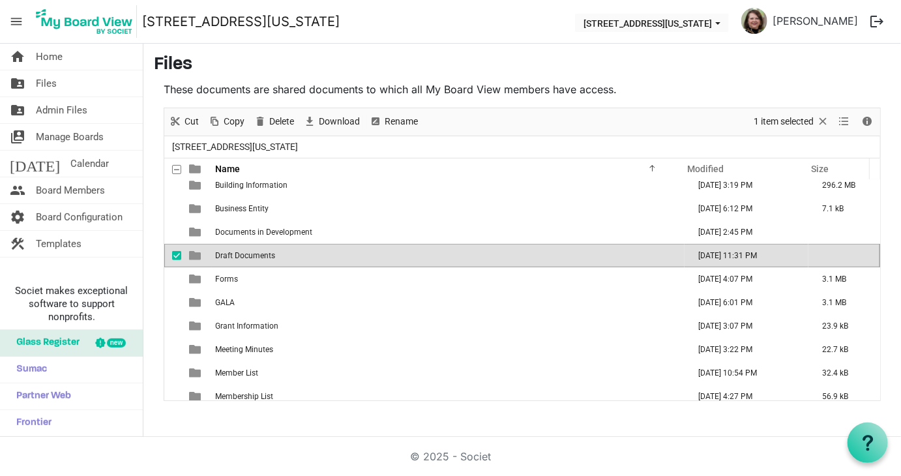
click at [237, 252] on span "Draft Documents" at bounding box center [245, 255] width 60 height 9
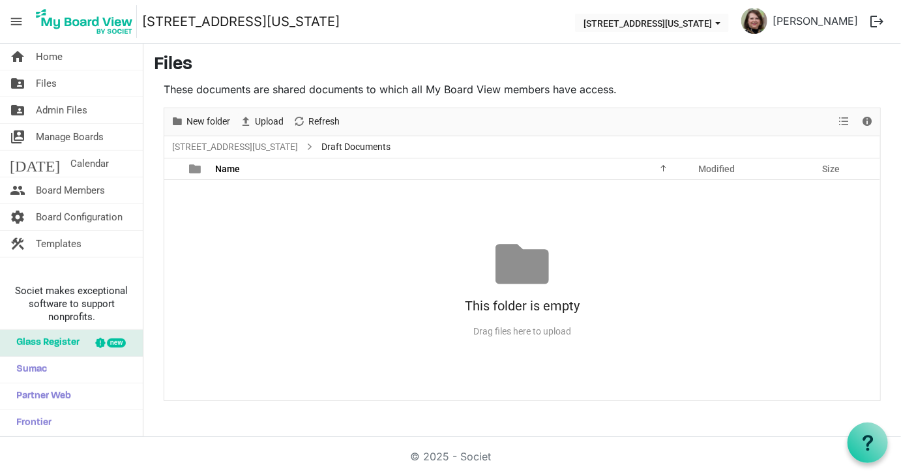
scroll to position [0, 0]
click at [50, 82] on span "Files" at bounding box center [46, 83] width 21 height 26
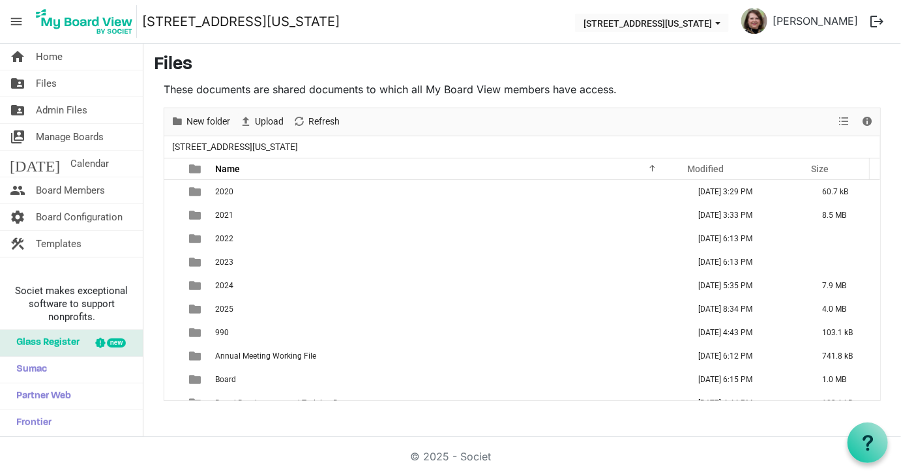
click at [50, 82] on span "Files" at bounding box center [46, 83] width 21 height 26
click at [47, 81] on span "Files" at bounding box center [46, 83] width 21 height 26
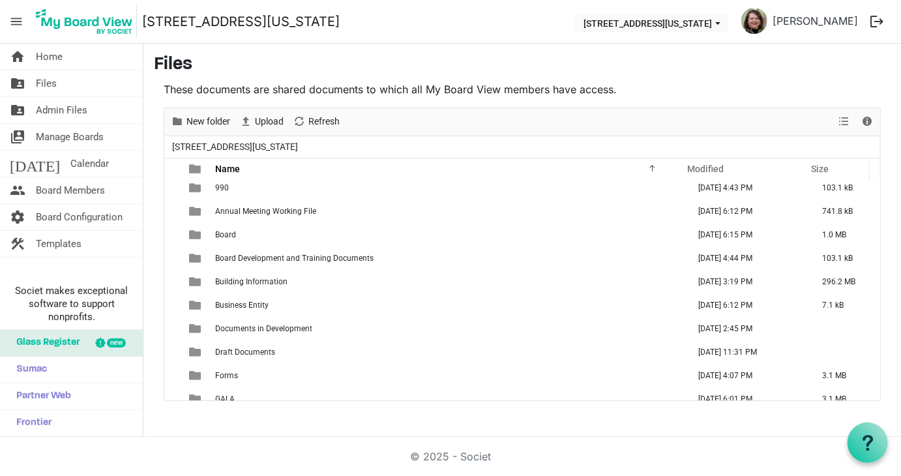
scroll to position [148, 0]
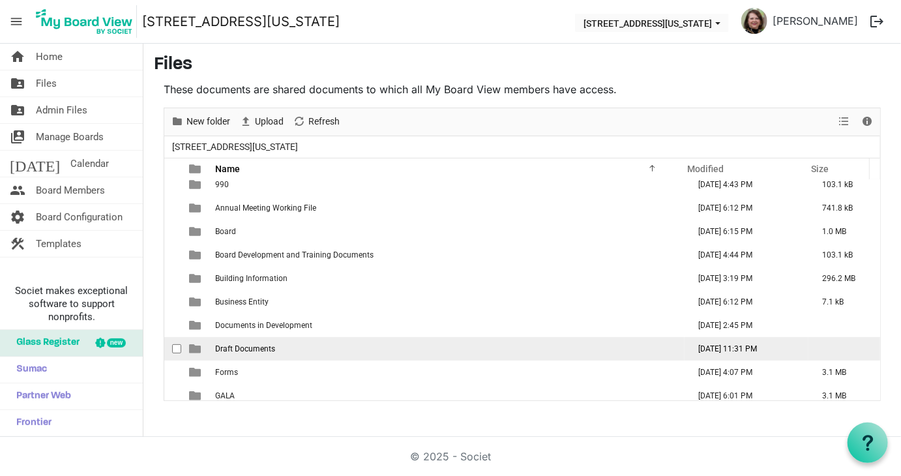
click at [405, 348] on td "Draft Documents" at bounding box center [448, 348] width 474 height 23
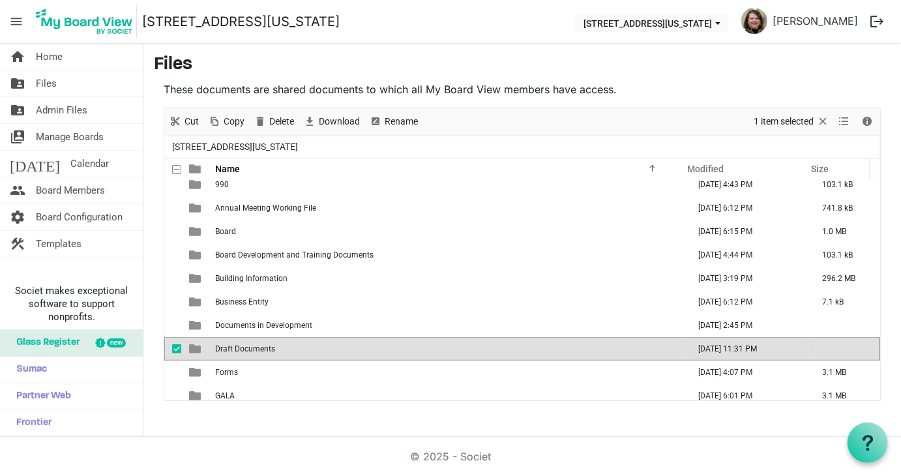
click at [405, 348] on td "Draft Documents" at bounding box center [448, 348] width 474 height 23
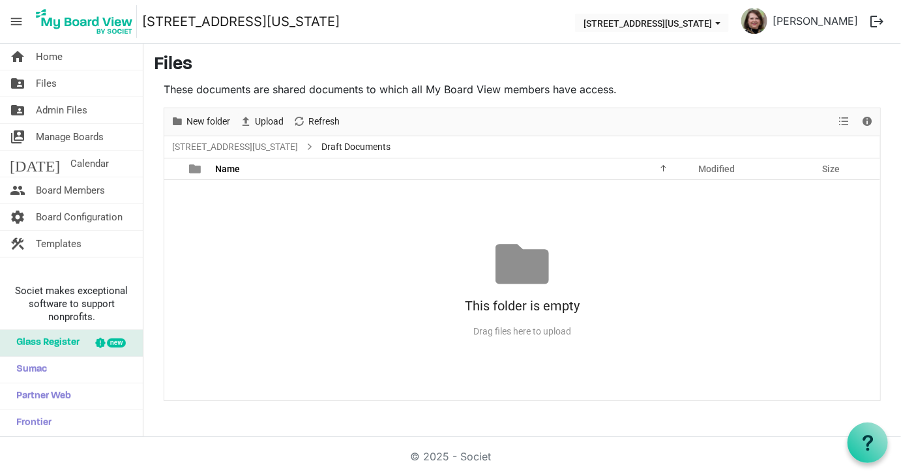
scroll to position [0, 0]
click at [60, 106] on span "Admin Files" at bounding box center [62, 110] width 52 height 26
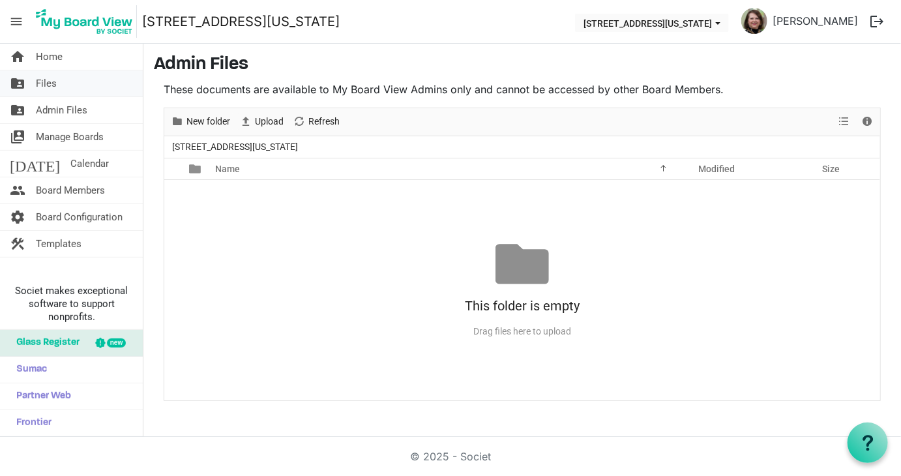
click at [50, 80] on span "Files" at bounding box center [46, 83] width 21 height 26
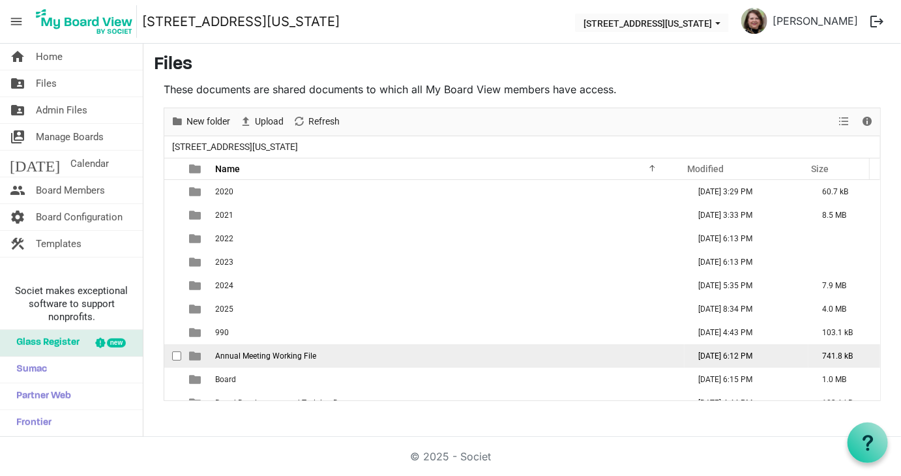
click at [170, 350] on td "checkbox" at bounding box center [172, 355] width 17 height 23
